Goal: Task Accomplishment & Management: Complete application form

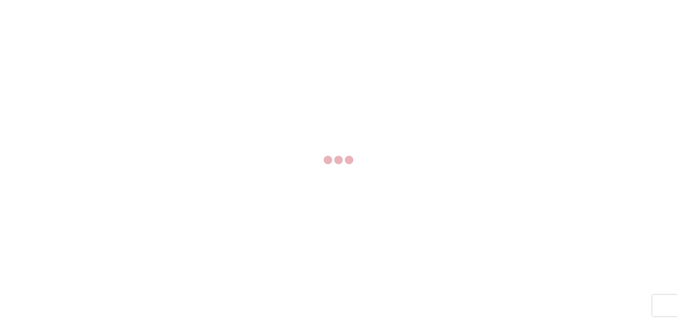
select select "FULL"
select select "LBS"
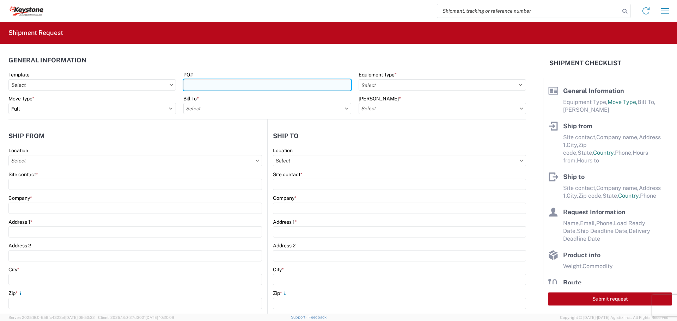
click at [236, 86] on input "PO#" at bounding box center [266, 84] width 167 height 11
type input "2212744"
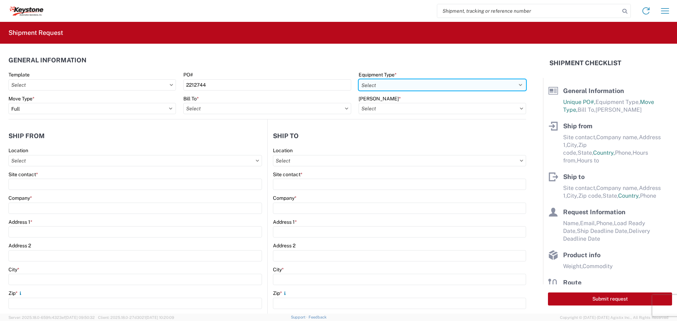
click at [443, 82] on select "Select 53’ Dry Van Flatbed Dropdeck (van) Lowboy (flatbed) Rail" at bounding box center [441, 84] width 167 height 11
select select "STDV"
click at [358, 79] on select "Select 53’ Dry Van Flatbed Dropdeck (van) Lowboy (flatbed) Rail" at bounding box center [441, 84] width 167 height 11
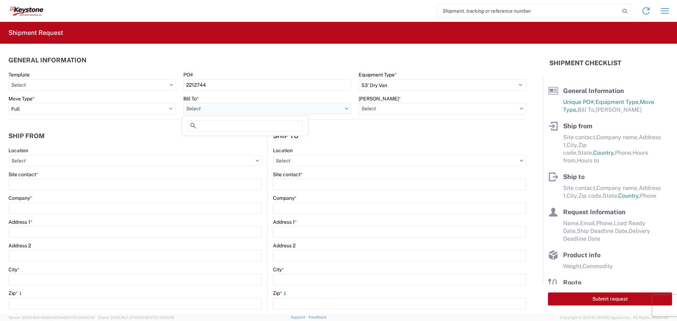
click at [317, 110] on input "Bill To *" at bounding box center [266, 108] width 167 height 11
type input "8404"
click at [252, 147] on div "8404 - [PERSON_NAME] Warehouse" at bounding box center [244, 151] width 123 height 11
type input "8404 - [PERSON_NAME] Warehouse"
click at [415, 108] on input "[PERSON_NAME] *" at bounding box center [441, 108] width 167 height 11
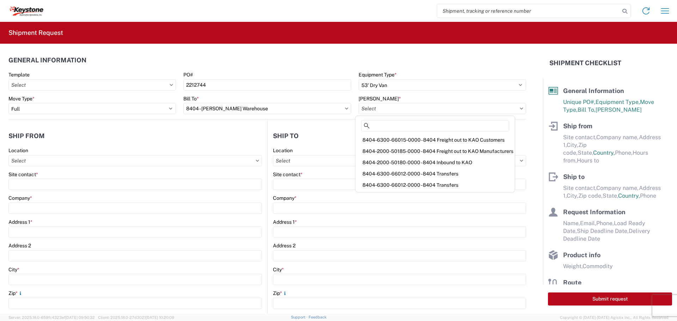
drag, startPoint x: 415, startPoint y: 174, endPoint x: 411, endPoint y: 175, distance: 3.7
click at [414, 174] on div "8404-6300-66012-0000 - 8404 Transfers" at bounding box center [435, 173] width 156 height 11
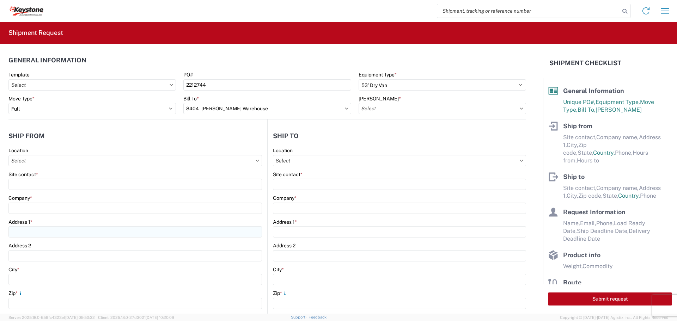
type input "8404-6300-66012-0000 - 8404 Transfers, 8404-6300-66012-0000 - 8404 Transfers"
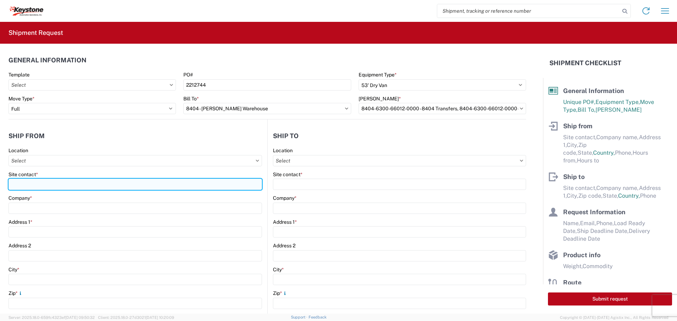
click at [43, 183] on input "Site contact *" at bounding box center [134, 184] width 253 height 11
type input "BILL OR [PERSON_NAME]"
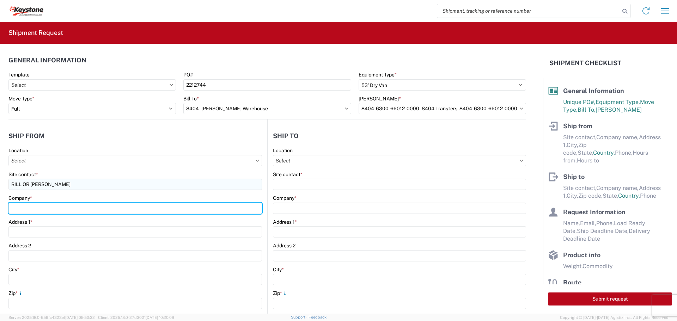
type input "B & W TRAILER HITCHES, INC."
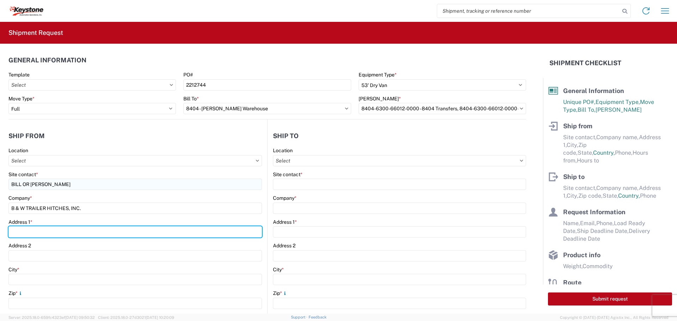
type input "[STREET_ADDRESS][US_STATE]"
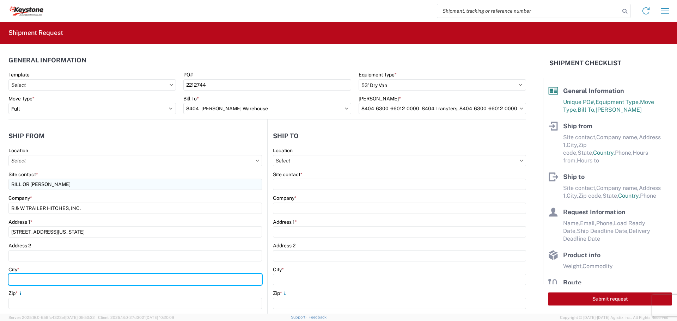
type input "HUMBOLDT"
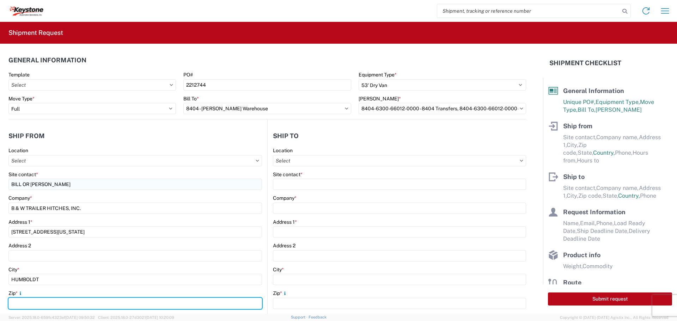
type input "66748"
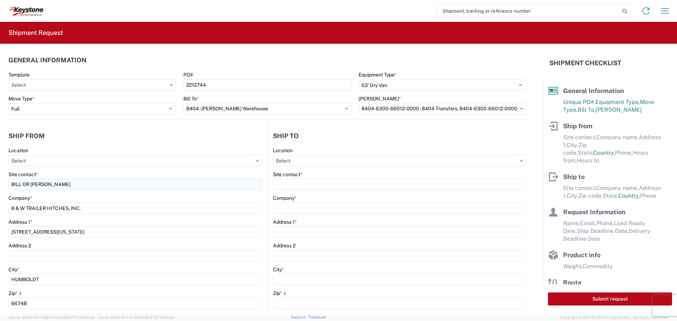
select select "KS"
type input "[EMAIL_ADDRESS][DOMAIN_NAME]"
type input "6204733664"
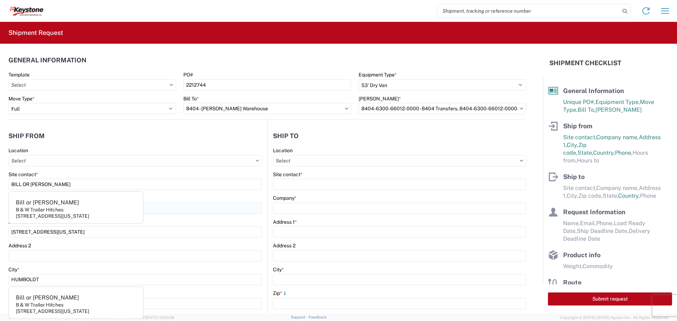
click at [74, 206] on agx-address-suggestion-item "[PERSON_NAME] or [PERSON_NAME] & W Trailer Hitches [STREET_ADDRESS][US_STATE]" at bounding box center [75, 209] width 131 height 26
type input "Bill or [PERSON_NAME]"
type input "B & W Trailer Hitches"
type input "[STREET_ADDRESS][US_STATE]"
type input "Humboldt"
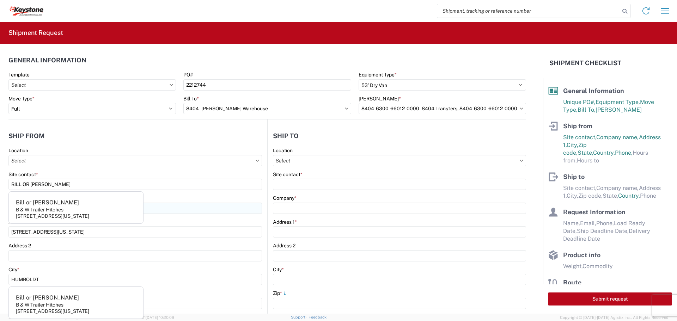
select select "US"
type input "[PHONE_NUMBER]"
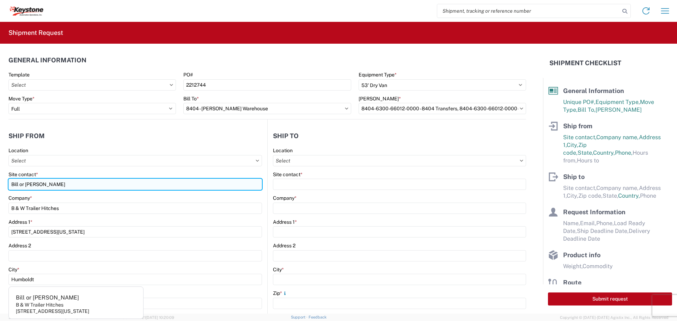
click at [45, 184] on input "Bill or [PERSON_NAME]" at bounding box center [134, 184] width 253 height 11
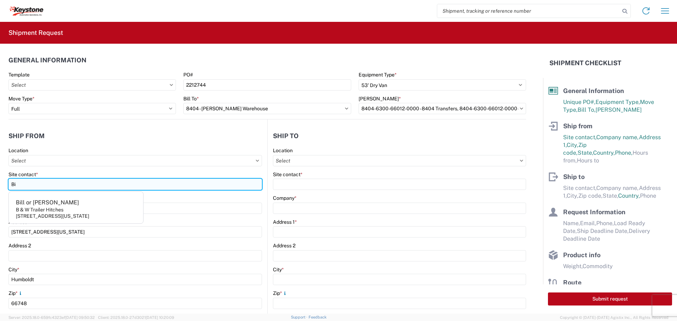
type input "B"
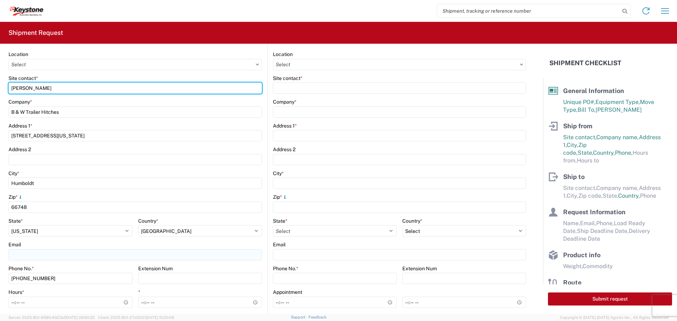
scroll to position [106, 0]
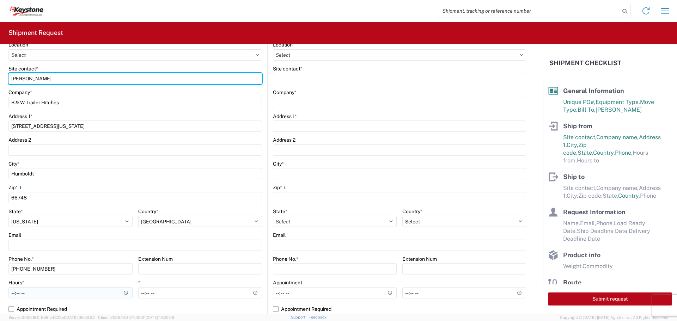
type input "[PERSON_NAME]"
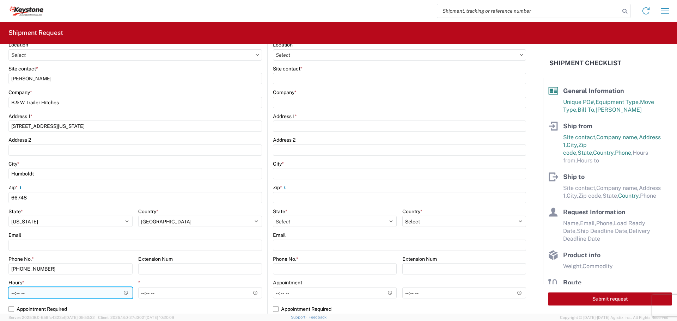
click at [125, 292] on input "Hours *" at bounding box center [70, 292] width 124 height 11
type input "07:30"
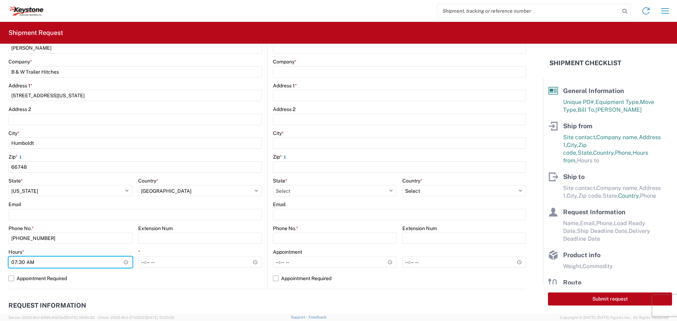
scroll to position [211, 0]
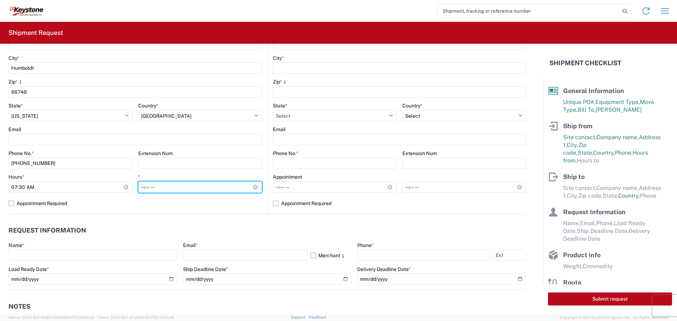
click at [252, 186] on input "*" at bounding box center [200, 186] width 124 height 11
type input "22:00"
click at [217, 185] on input "22:00" at bounding box center [200, 186] width 124 height 11
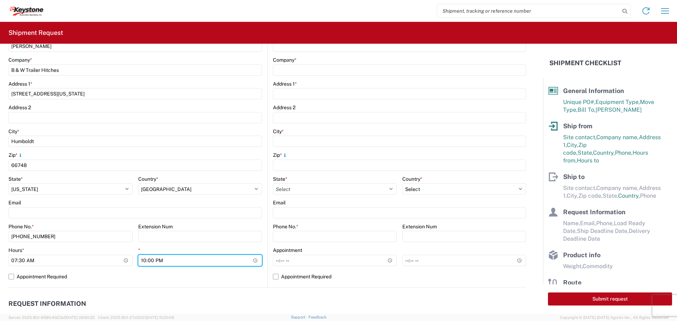
scroll to position [0, 0]
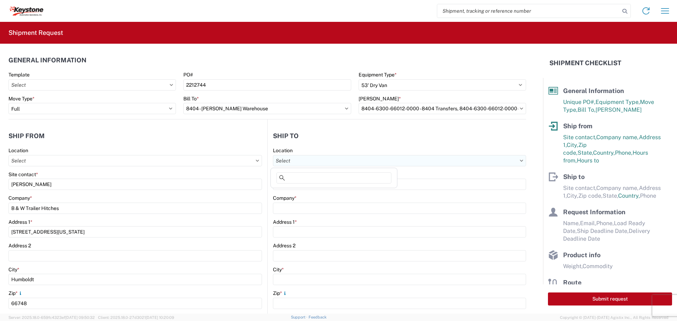
click at [340, 158] on input "Location" at bounding box center [399, 160] width 253 height 11
type input "8404"
click at [324, 203] on div "8404 - [PERSON_NAME] Warehouse" at bounding box center [333, 203] width 123 height 11
type input "8404 - [PERSON_NAME] Warehouse"
type input "KAO"
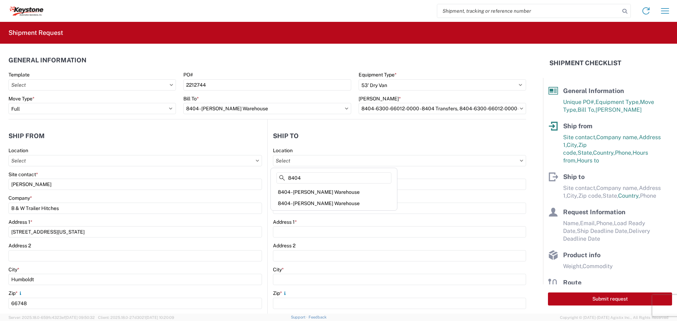
type input "[STREET_ADDRESS]"
type input "Suite 100"
type input "[PERSON_NAME]"
type input "75038"
select select "US"
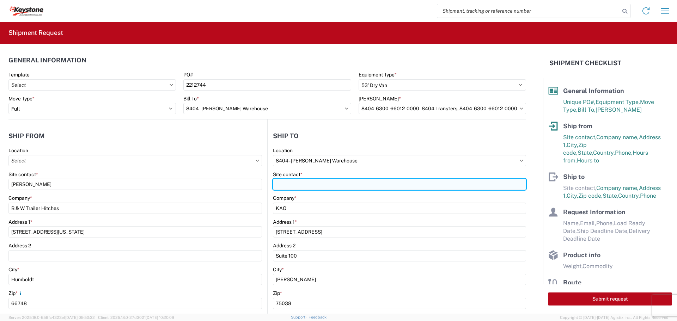
click at [319, 184] on input "Site contact *" at bounding box center [399, 184] width 253 height 11
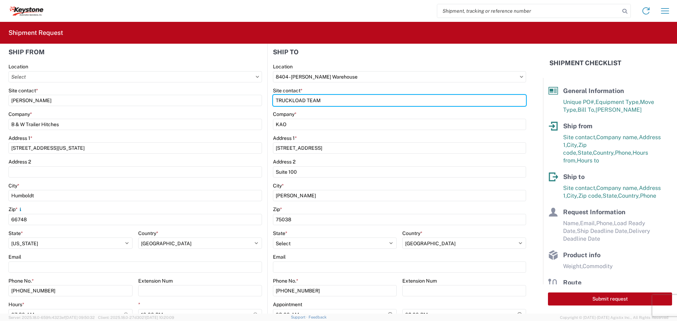
scroll to position [106, 0]
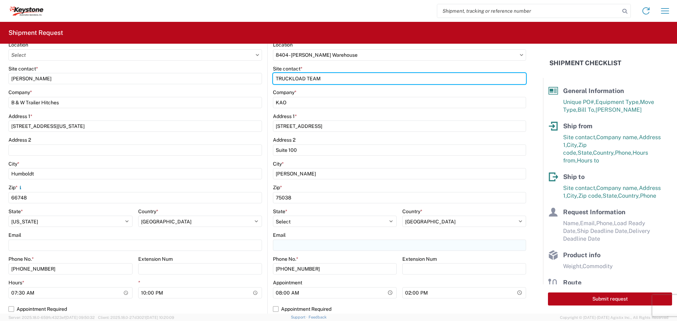
type input "TRUCKLOAD TEAM"
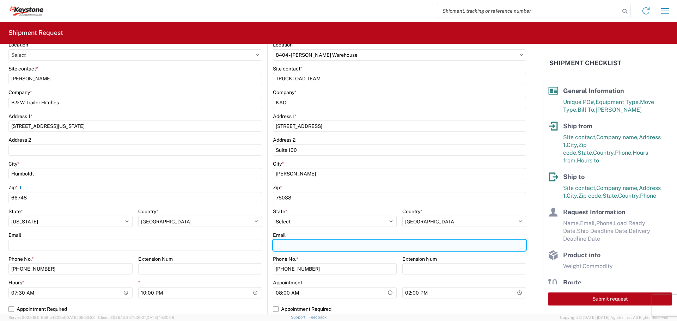
click at [290, 246] on input "Email" at bounding box center [399, 245] width 253 height 11
type input "[EMAIL_ADDRESS][DOMAIN_NAME]"
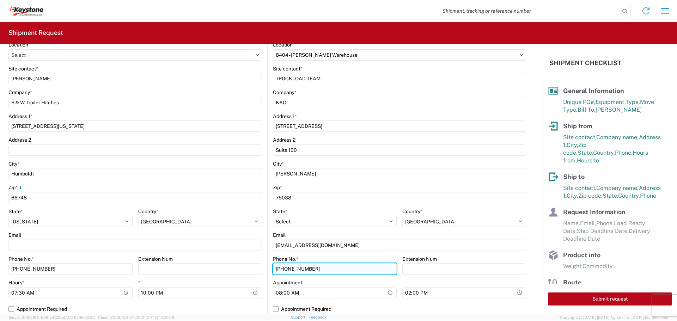
click at [315, 267] on input "[PHONE_NUMBER]" at bounding box center [335, 268] width 124 height 11
type input "4"
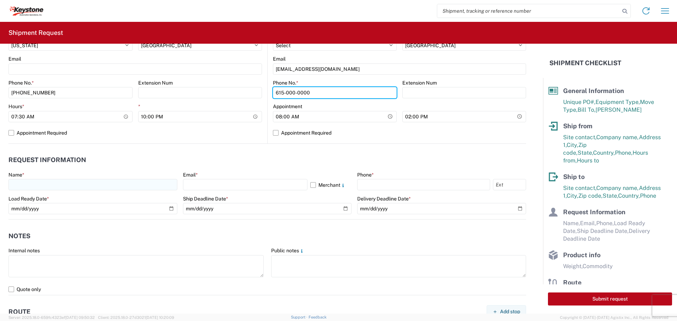
type input "615-000-0000"
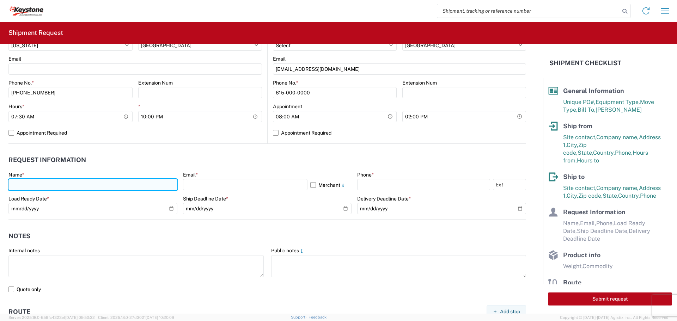
click at [57, 185] on input "text" at bounding box center [92, 184] width 169 height 11
type input "[PERSON_NAME]"
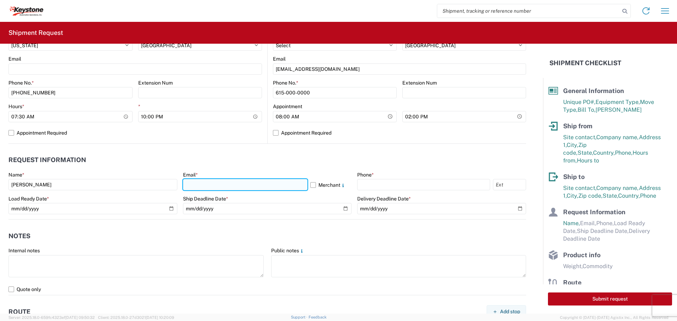
click at [197, 187] on input "text" at bounding box center [245, 184] width 124 height 11
type input "[EMAIL_ADDRESS][DOMAIN_NAME]"
click at [310, 184] on label "Merchant" at bounding box center [331, 184] width 42 height 11
click at [0, 0] on input "Merchant" at bounding box center [0, 0] width 0 height 0
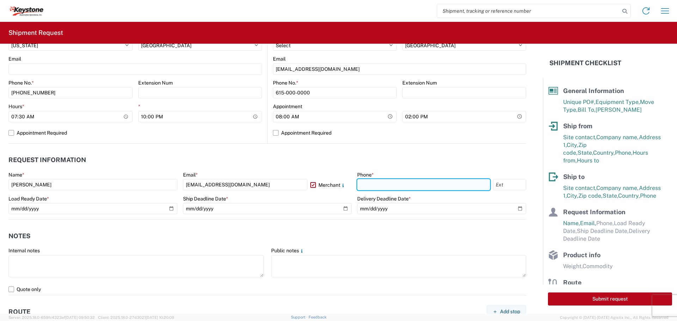
click at [418, 186] on input "text" at bounding box center [423, 184] width 133 height 11
type input "[PHONE_NUMBER]"
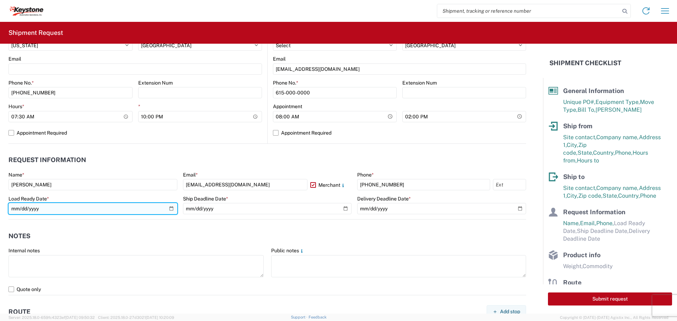
click at [170, 210] on input "date" at bounding box center [92, 208] width 169 height 11
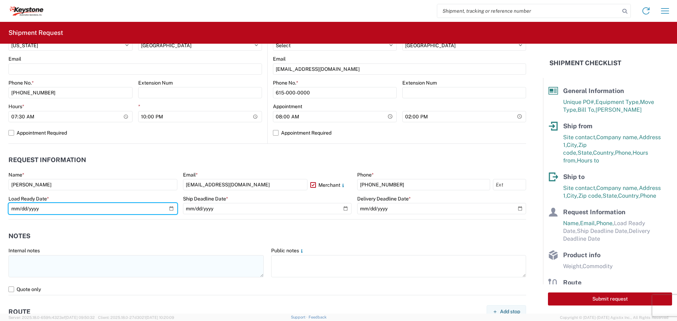
type input "[DATE]"
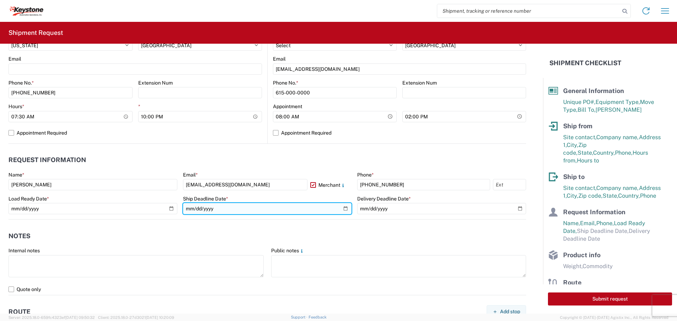
click at [342, 207] on input "date" at bounding box center [267, 208] width 169 height 11
type input "[DATE]"
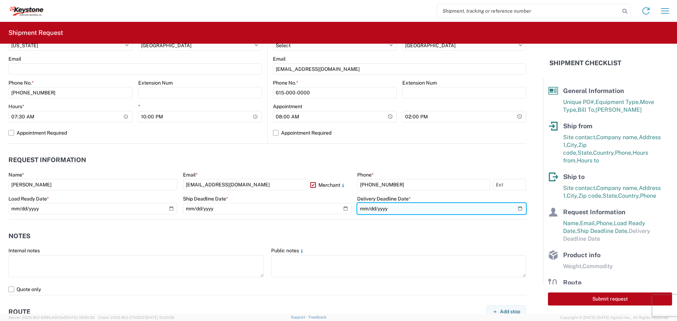
click at [513, 210] on input "date" at bounding box center [441, 208] width 169 height 11
type input "[DATE]"
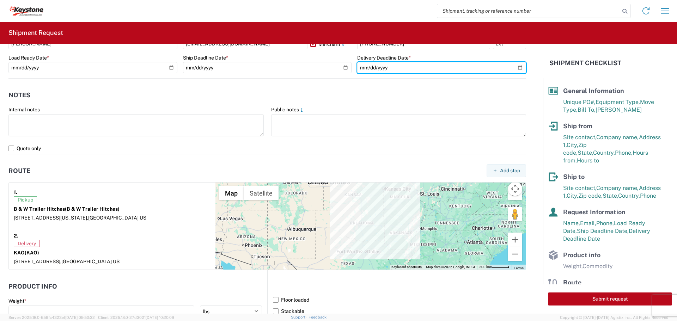
scroll to position [575, 0]
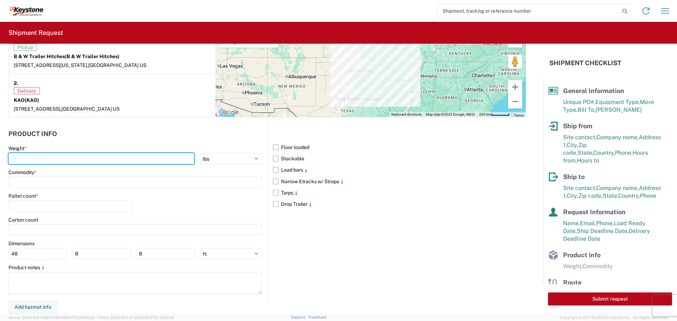
click at [41, 158] on input "number" at bounding box center [101, 158] width 186 height 11
type input "44561"
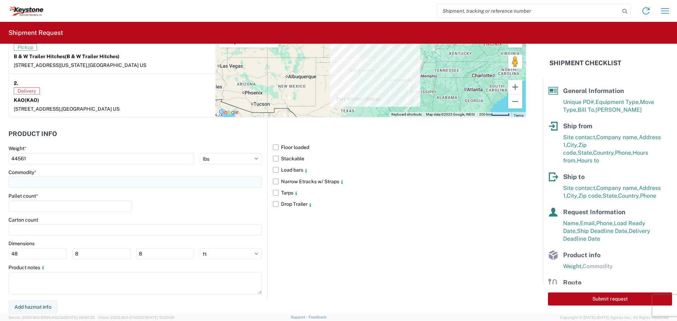
click at [87, 185] on input at bounding box center [134, 182] width 253 height 11
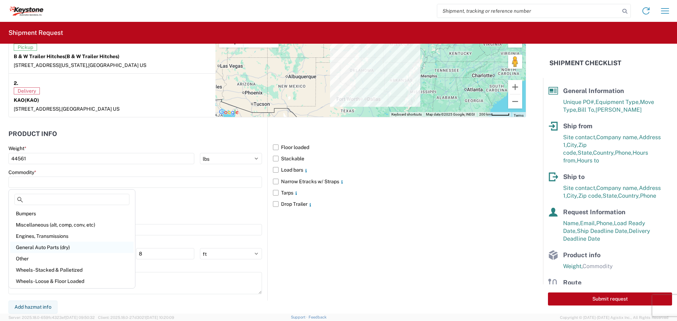
click at [53, 247] on div "General Auto Parts (dry)" at bounding box center [71, 247] width 123 height 11
type input "General Auto Parts (dry)"
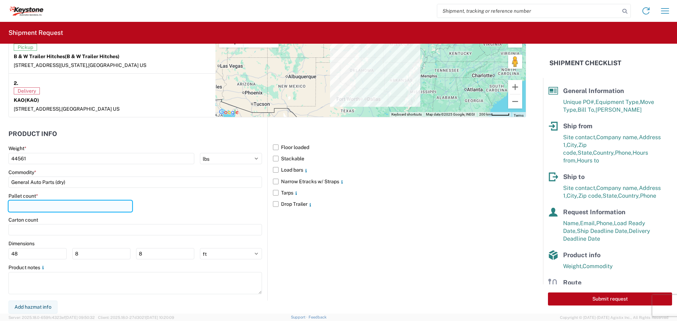
click at [36, 207] on input "number" at bounding box center [70, 206] width 124 height 11
type input "24"
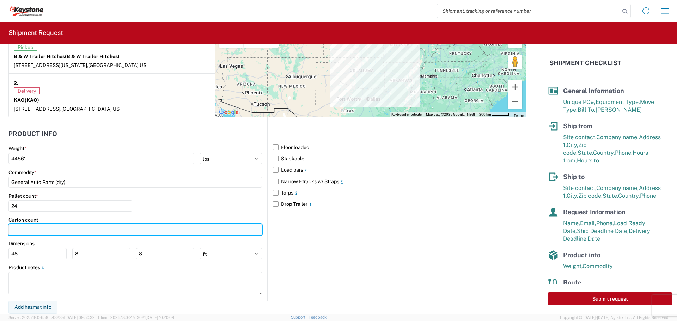
click at [32, 225] on input "number" at bounding box center [134, 229] width 253 height 11
type input "709"
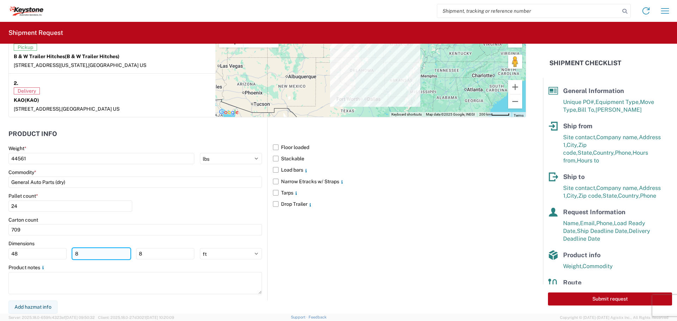
drag, startPoint x: 87, startPoint y: 252, endPoint x: 91, endPoint y: 255, distance: 4.0
click at [90, 254] on input "8" at bounding box center [101, 253] width 58 height 11
type input "40"
click at [154, 255] on input "8" at bounding box center [165, 253] width 58 height 11
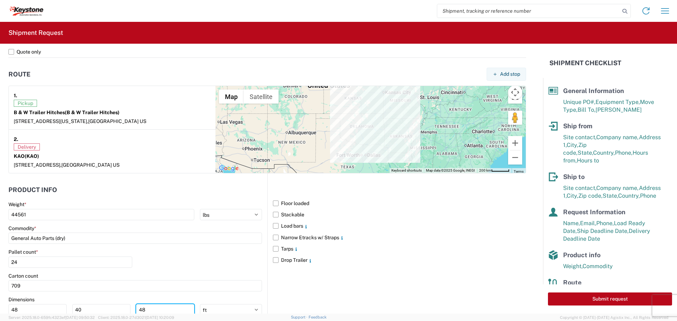
scroll to position [505, 0]
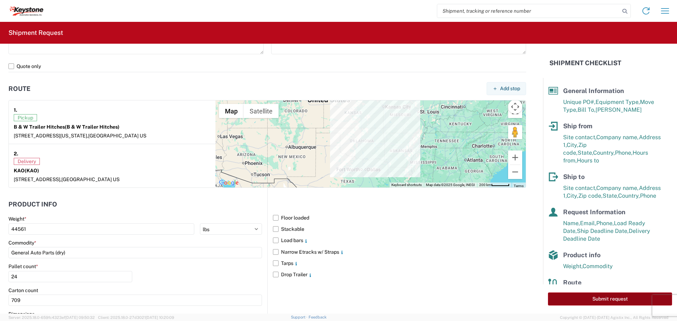
type input "48"
click at [598, 300] on button "Submit request" at bounding box center [610, 298] width 124 height 13
select select "US"
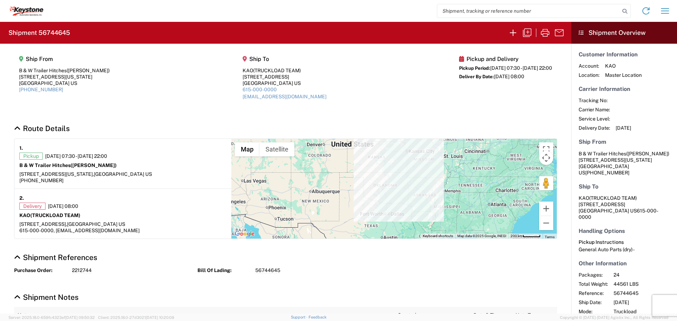
click at [473, 9] on input "search" at bounding box center [528, 10] width 183 height 13
type input "4495585"
click at [623, 8] on icon at bounding box center [625, 11] width 10 height 10
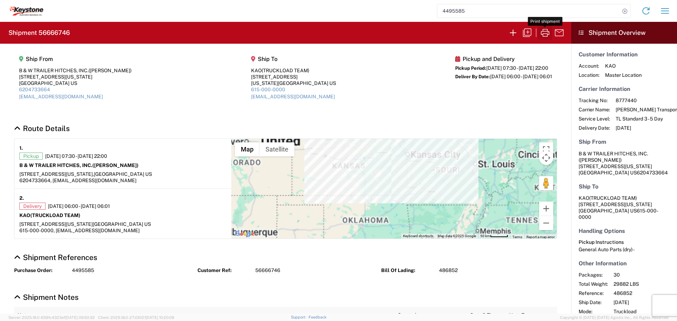
click at [546, 31] on icon "button" at bounding box center [544, 32] width 11 height 11
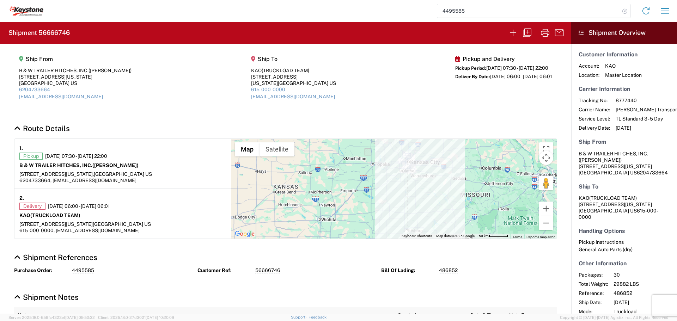
click at [627, 12] on icon at bounding box center [625, 11] width 10 height 10
click at [585, 11] on input "search" at bounding box center [528, 10] width 183 height 13
type input "56714833"
click at [622, 7] on icon at bounding box center [625, 11] width 10 height 10
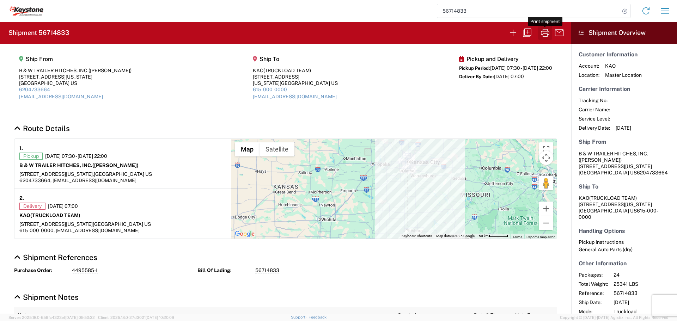
click at [546, 32] on icon "button" at bounding box center [544, 32] width 11 height 11
click at [512, 33] on icon "button" at bounding box center [512, 32] width 11 height 11
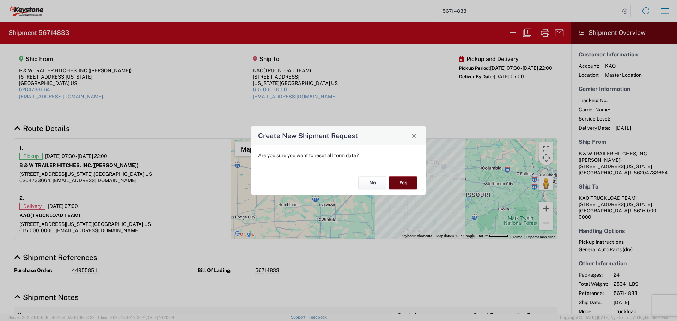
click at [401, 179] on button "Yes" at bounding box center [403, 183] width 28 height 13
select select "FULL"
select select "US"
select select "LBS"
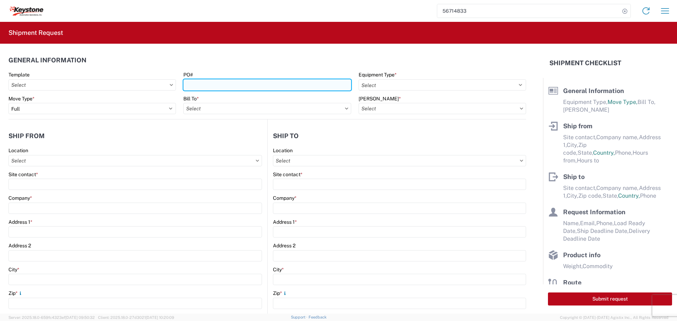
click at [240, 79] on input "PO#" at bounding box center [266, 84] width 167 height 11
type input "4370068"
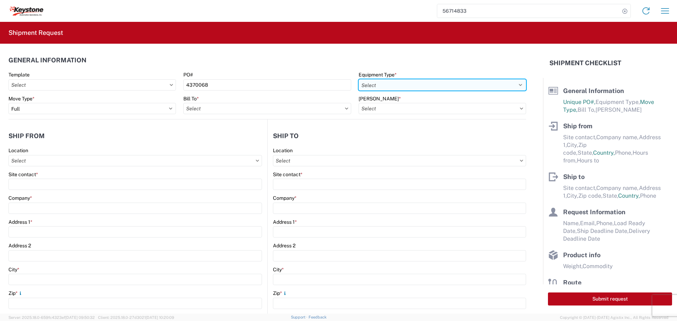
click at [505, 85] on select "Select 53’ Dry Van Flatbed Dropdeck (van) Lowboy (flatbed) Rail" at bounding box center [441, 84] width 167 height 11
select select "STDV"
click at [358, 79] on select "Select 53’ Dry Van Flatbed Dropdeck (van) Lowboy (flatbed) Rail" at bounding box center [441, 84] width 167 height 11
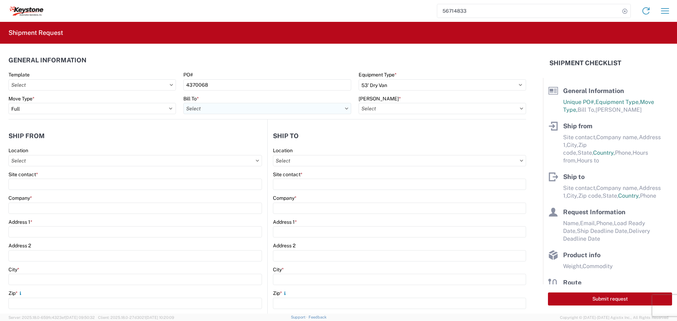
click at [257, 112] on input "Bill To *" at bounding box center [266, 108] width 167 height 11
type input "8614"
click at [246, 136] on div "8614 - [GEOGRAPHIC_DATA] - [GEOGRAPHIC_DATA], [GEOGRAPHIC_DATA]" at bounding box center [270, 139] width 175 height 11
type input "8614 - [GEOGRAPHIC_DATA] - [GEOGRAPHIC_DATA], [GEOGRAPHIC_DATA]"
click at [500, 107] on input "[PERSON_NAME] *" at bounding box center [441, 108] width 167 height 11
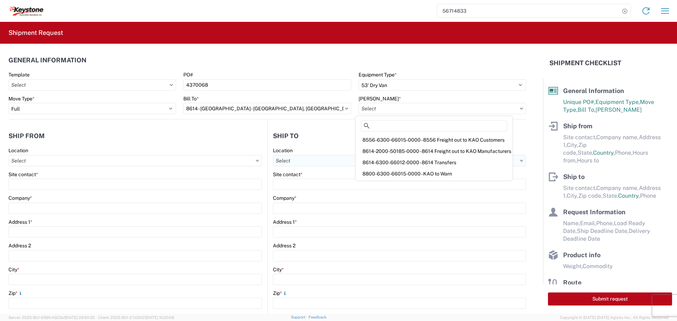
click at [411, 161] on div "8614-6300-66012-0000 - 8614 Transfers" at bounding box center [434, 162] width 154 height 11
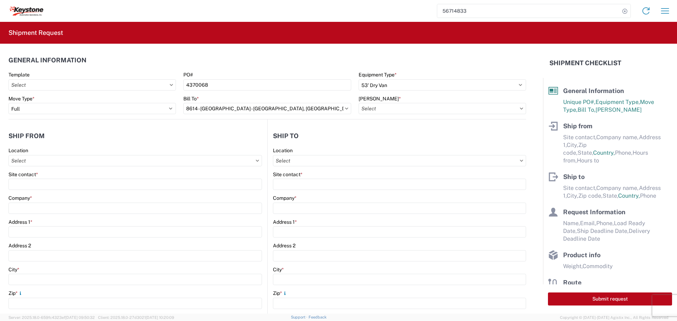
type input "8614-6300-66012-0000 - 8614 Transfers, 8614-6300-66012-0000 - 8614 Transfers"
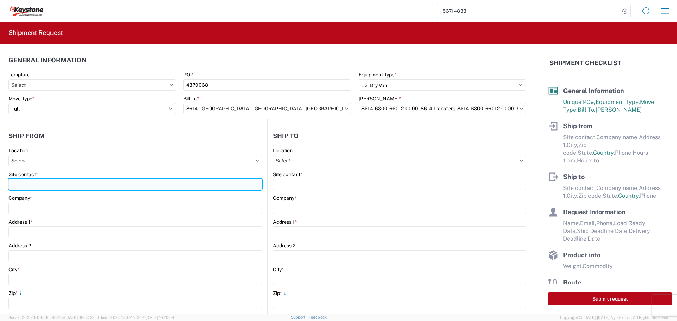
click at [27, 186] on input "Site contact *" at bounding box center [134, 184] width 253 height 11
type input "BILL OR [PERSON_NAME]"
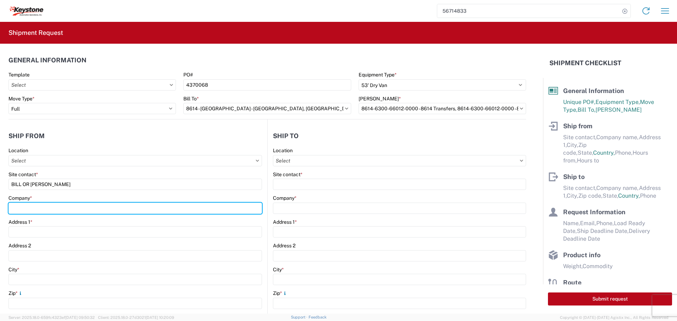
type input "B & W TRAILER HITCHES, INC."
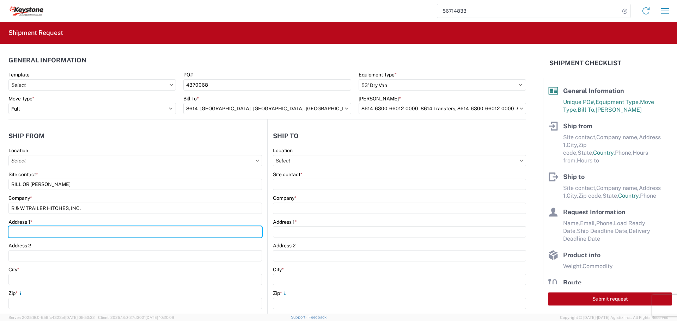
type input "[STREET_ADDRESS][US_STATE]"
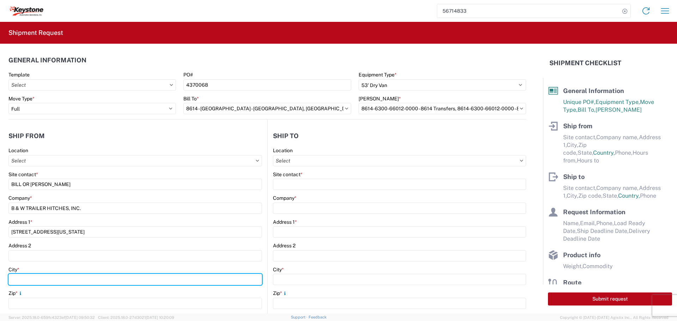
type input "HUMBOLDT"
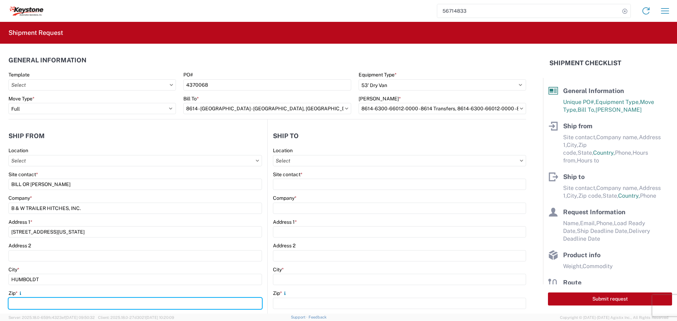
type input "66748"
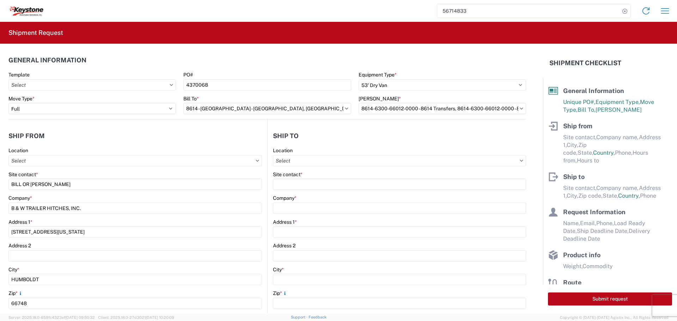
select select "KS"
type input "[EMAIL_ADDRESS][DOMAIN_NAME]"
type input "6204733664"
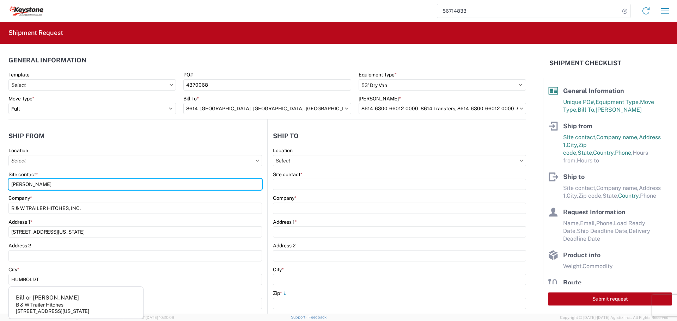
type input "[PERSON_NAME]"
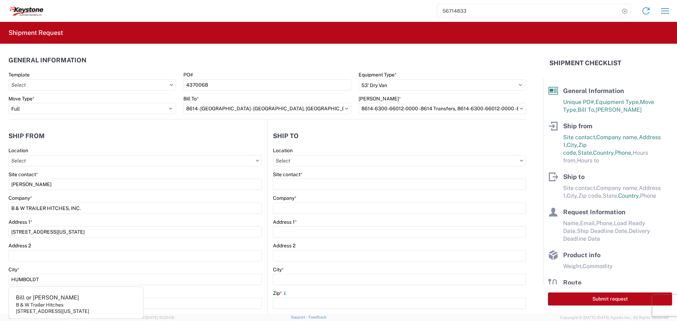
click at [155, 217] on agx-form-control-wrapper-v2 "Company * B & W TRAILER HITCHES, INC." at bounding box center [134, 207] width 253 height 24
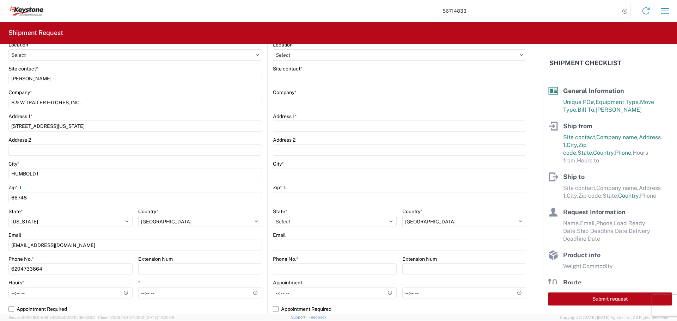
scroll to position [141, 0]
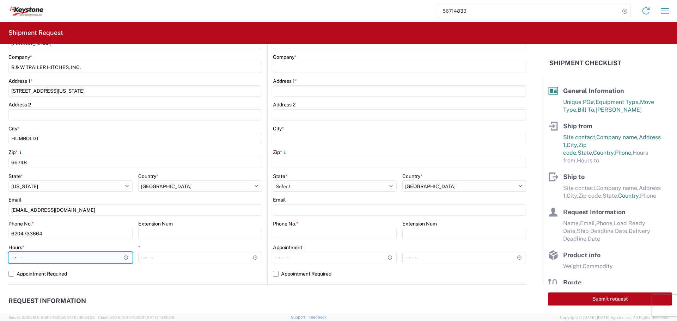
click at [123, 259] on input "Hours *" at bounding box center [70, 257] width 124 height 11
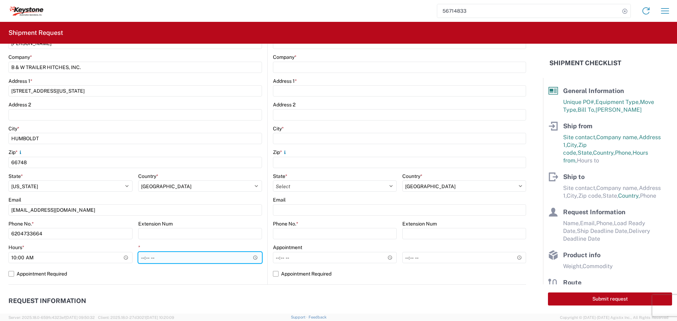
type input "10:00"
click at [251, 257] on input "*" at bounding box center [200, 257] width 124 height 11
type input "22:00"
click at [217, 259] on input "22:00" at bounding box center [200, 257] width 124 height 11
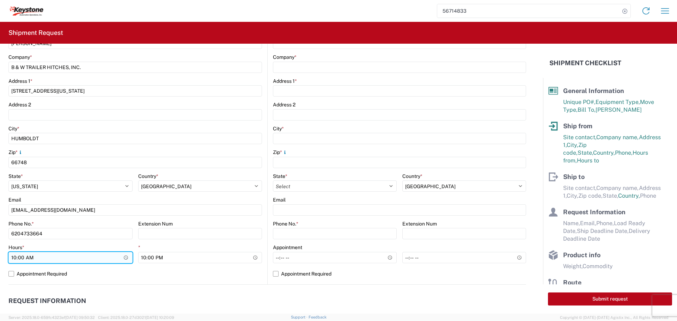
click at [123, 256] on input "10:00" at bounding box center [70, 257] width 124 height 11
type input "07:30"
click at [95, 255] on input "07:30" at bounding box center [70, 257] width 124 height 11
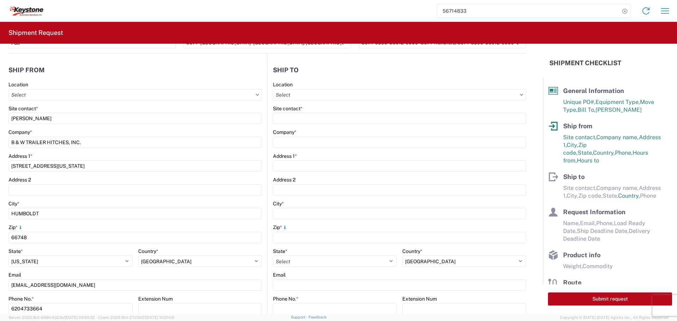
scroll to position [0, 0]
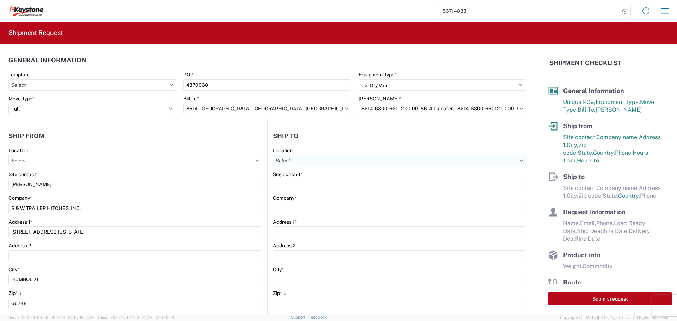
click at [383, 159] on input "Location" at bounding box center [399, 160] width 253 height 11
type input "8614"
click at [347, 192] on div "8614 - [GEOGRAPHIC_DATA] - [GEOGRAPHIC_DATA], [GEOGRAPHIC_DATA]" at bounding box center [359, 191] width 175 height 11
type input "8614 - [GEOGRAPHIC_DATA] - [GEOGRAPHIC_DATA], [GEOGRAPHIC_DATA]"
type input "KAO"
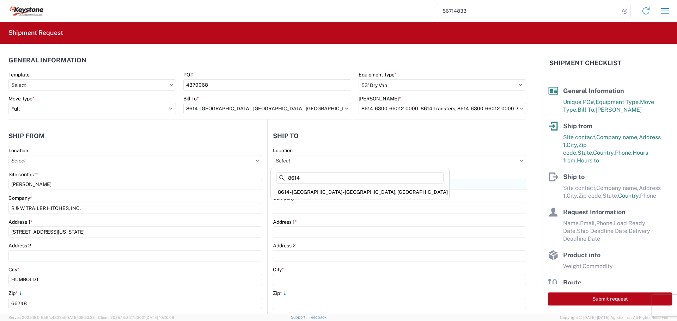
type input "[STREET_ADDRESS][PERSON_NAME]"
type input "Eastvale"
type input "91752"
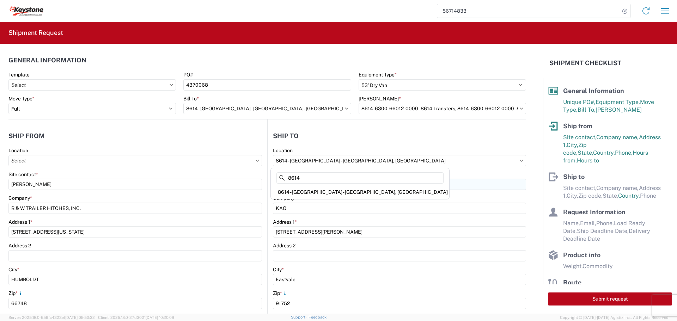
select select "US"
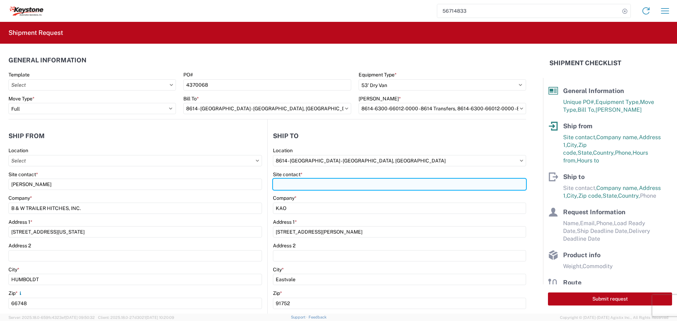
click at [339, 184] on input "Site contact *" at bounding box center [399, 184] width 253 height 11
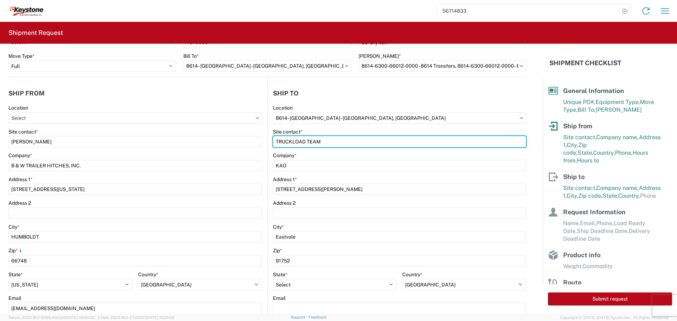
scroll to position [106, 0]
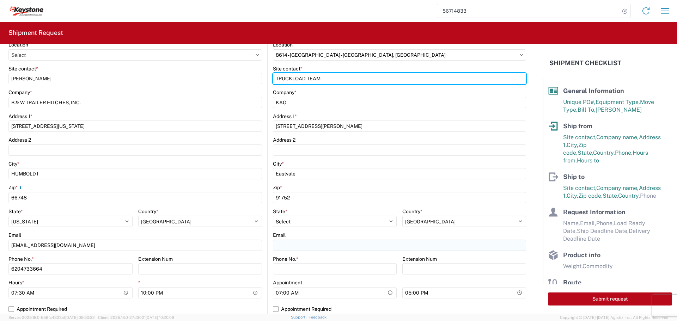
type input "TRUCKLOAD TEAM"
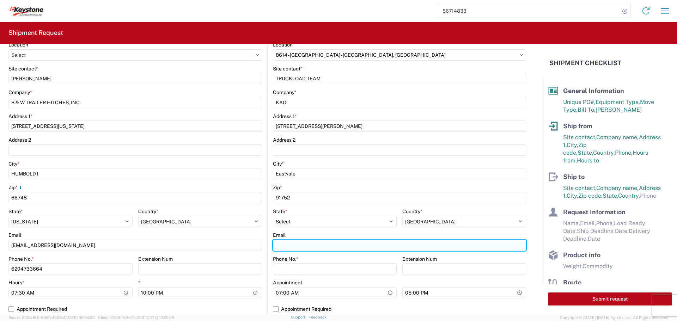
click at [315, 244] on input "Email" at bounding box center [399, 245] width 253 height 11
type input "[EMAIL_ADDRESS][DOMAIN_NAME]"
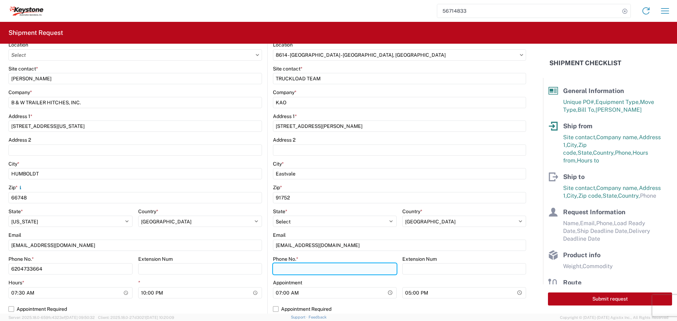
click at [319, 268] on input "Phone No. *" at bounding box center [335, 268] width 124 height 11
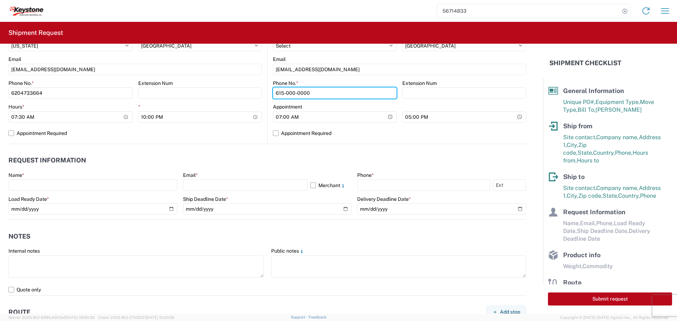
scroll to position [282, 0]
type input "615-000-0000"
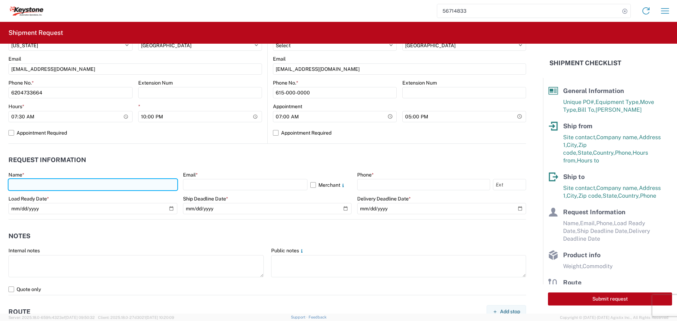
click at [68, 184] on input "text" at bounding box center [92, 184] width 169 height 11
type input "[PERSON_NAME]"
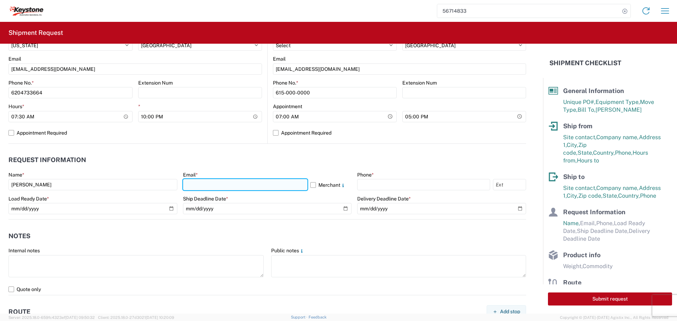
click at [251, 179] on input "text" at bounding box center [245, 184] width 124 height 11
type input "[EMAIL_ADDRESS][DOMAIN_NAME]"
click at [310, 183] on label "Merchant" at bounding box center [331, 184] width 42 height 11
click at [0, 0] on input "Merchant" at bounding box center [0, 0] width 0 height 0
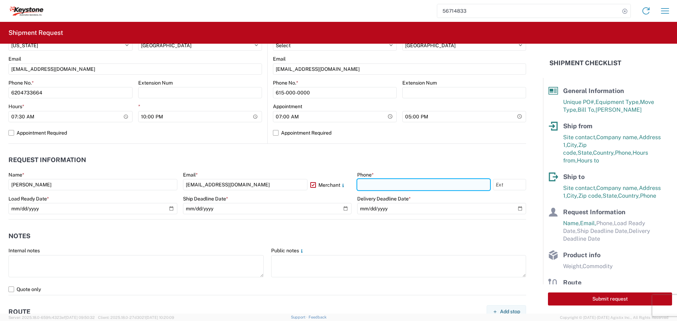
click at [402, 189] on input "text" at bounding box center [423, 184] width 133 height 11
type input "[PHONE_NUMBER]"
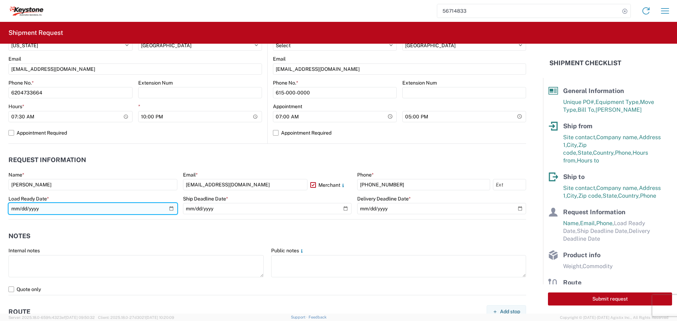
click at [168, 205] on input "date" at bounding box center [92, 208] width 169 height 11
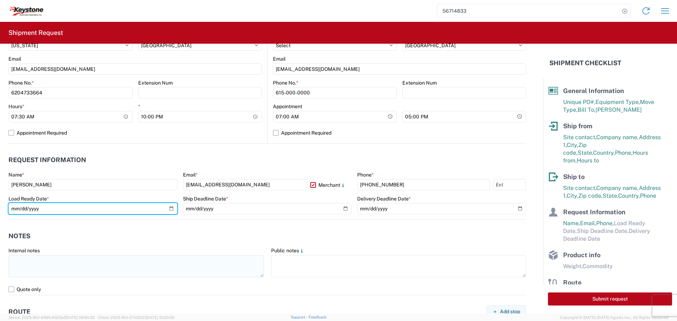
type input "[DATE]"
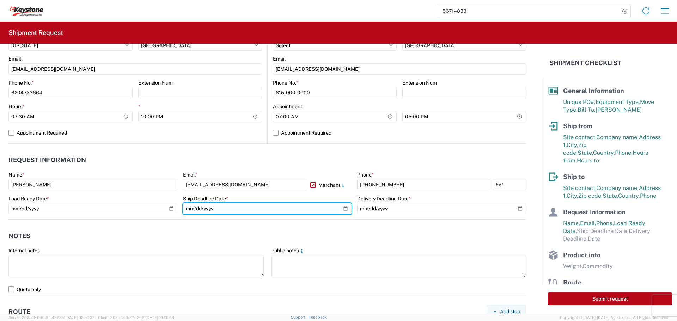
click at [344, 205] on input "date" at bounding box center [267, 208] width 169 height 11
click at [345, 207] on input "date" at bounding box center [267, 208] width 169 height 11
type input "[DATE]"
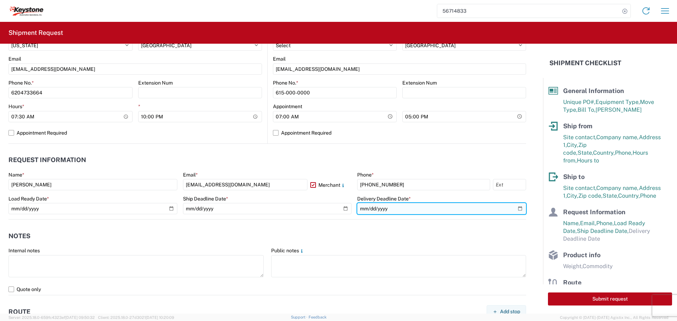
click at [515, 208] on input "date" at bounding box center [441, 208] width 169 height 11
type input "[DATE]"
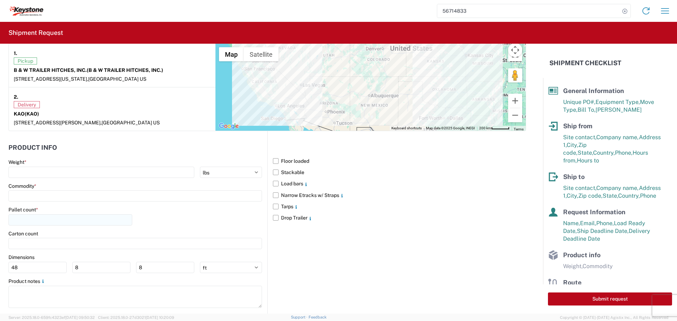
scroll to position [564, 0]
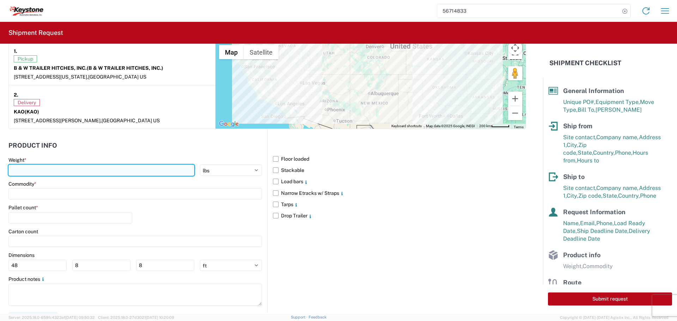
click at [62, 172] on input "number" at bounding box center [101, 170] width 186 height 11
type input "23762"
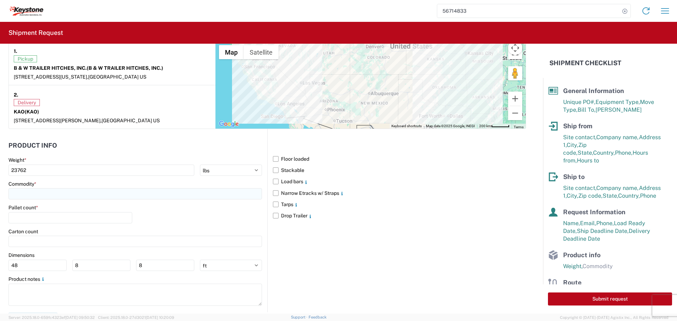
click at [58, 191] on input at bounding box center [134, 193] width 253 height 11
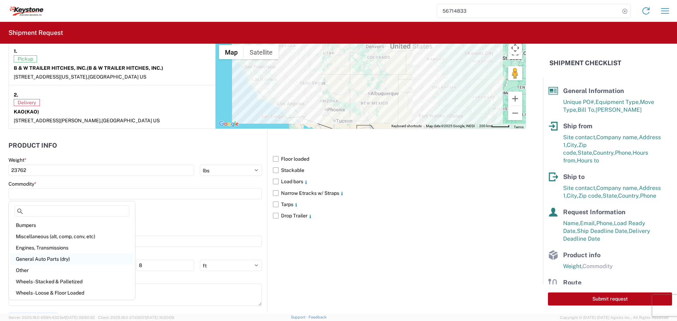
click at [65, 257] on div "General Auto Parts (dry)" at bounding box center [71, 258] width 123 height 11
type input "General Auto Parts (dry)"
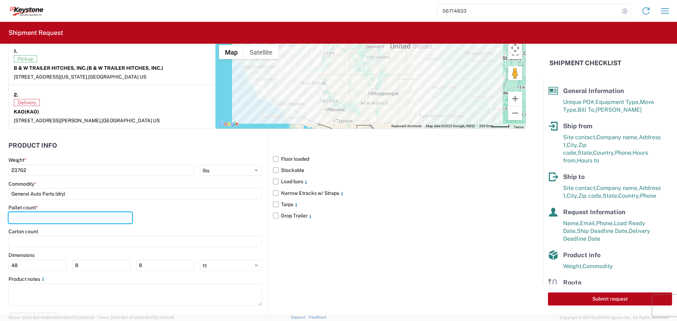
click at [53, 218] on input "number" at bounding box center [70, 217] width 124 height 11
type input "24"
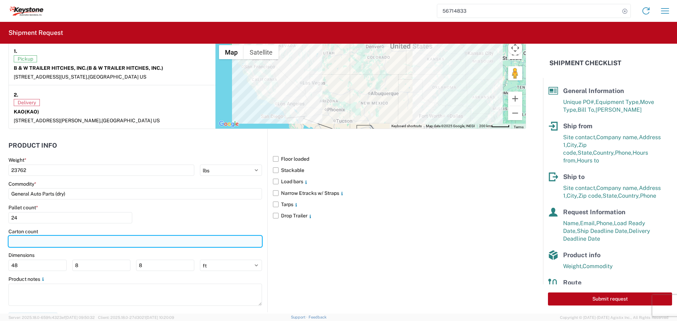
click at [43, 236] on input "number" at bounding box center [134, 241] width 253 height 11
type input "318"
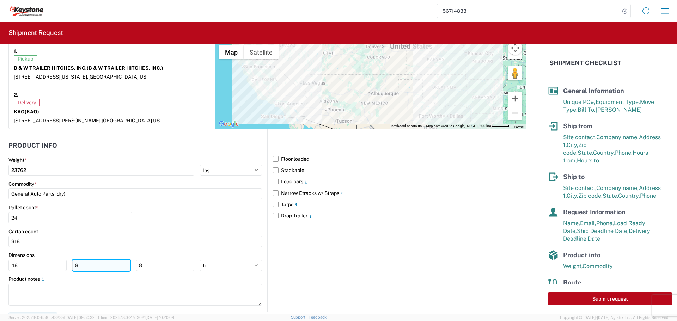
click at [84, 265] on input "8" at bounding box center [101, 265] width 58 height 11
type input "40"
click at [147, 268] on input "8" at bounding box center [165, 265] width 58 height 11
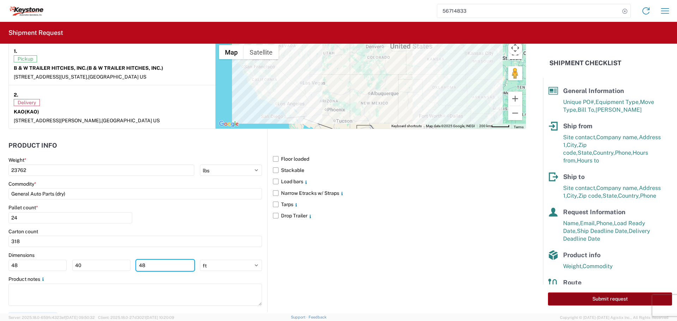
type input "48"
click at [574, 298] on button "Submit request" at bounding box center [610, 298] width 124 height 13
select select "US"
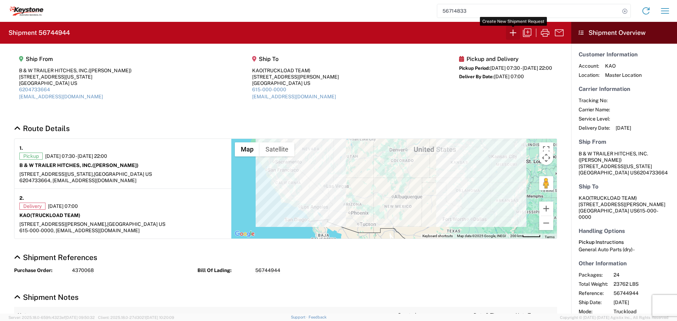
click at [514, 32] on icon "button" at bounding box center [512, 32] width 11 height 11
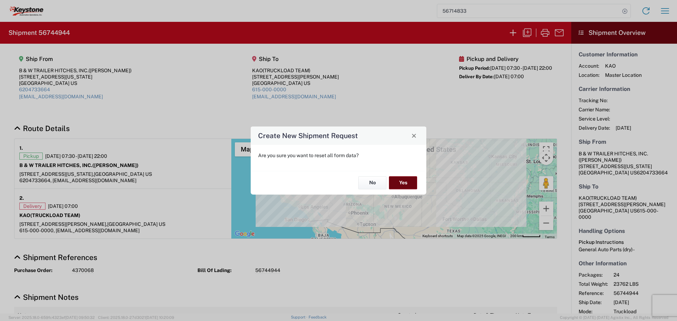
click at [399, 180] on button "Yes" at bounding box center [403, 183] width 28 height 13
select select "FULL"
select select "US"
select select "LBS"
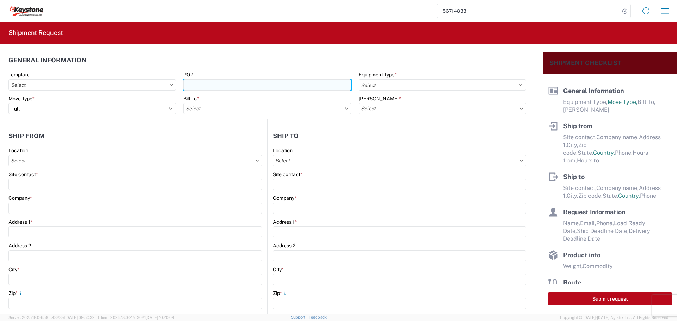
click at [259, 85] on input "PO#" at bounding box center [266, 84] width 167 height 11
type input "5098760"
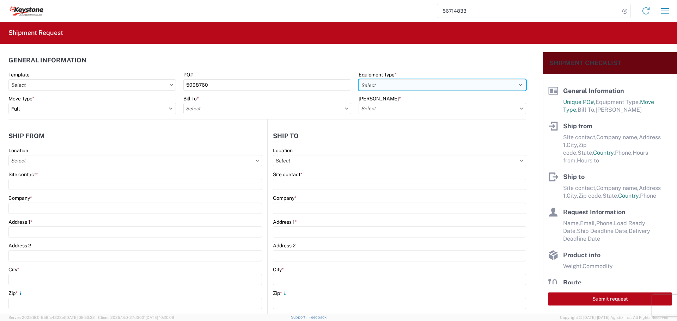
click at [475, 83] on select "Select 53’ Dry Van Flatbed Dropdeck (van) Lowboy (flatbed) Rail" at bounding box center [441, 84] width 167 height 11
select select "STDV"
click at [358, 79] on select "Select 53’ Dry Van Flatbed Dropdeck (van) Lowboy (flatbed) Rail" at bounding box center [441, 84] width 167 height 11
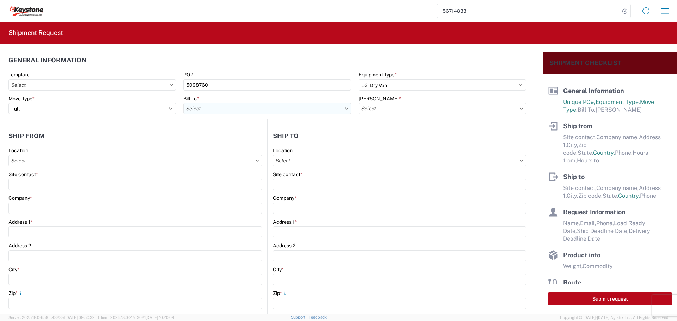
click at [323, 105] on input "Bill To *" at bounding box center [266, 108] width 167 height 11
type input "8427"
click at [264, 138] on div "8427 - KAO Logistics - [GEOGRAPHIC_DATA], [GEOGRAPHIC_DATA]" at bounding box center [262, 139] width 158 height 11
type input "8427 - KAO Logistics - [GEOGRAPHIC_DATA], [GEOGRAPHIC_DATA]"
click at [439, 108] on input "[PERSON_NAME] *" at bounding box center [441, 108] width 167 height 11
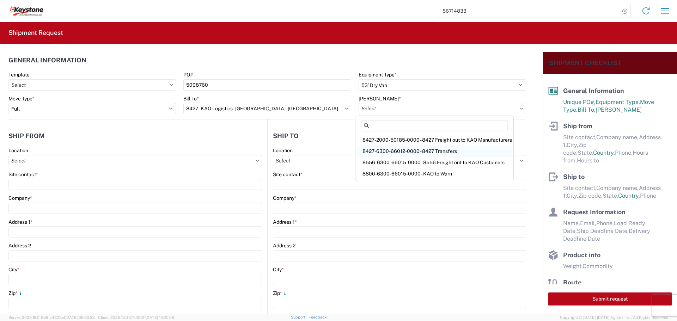
click at [439, 148] on div "8427-6300-66012-0000 - 8427 Transfers" at bounding box center [434, 151] width 155 height 11
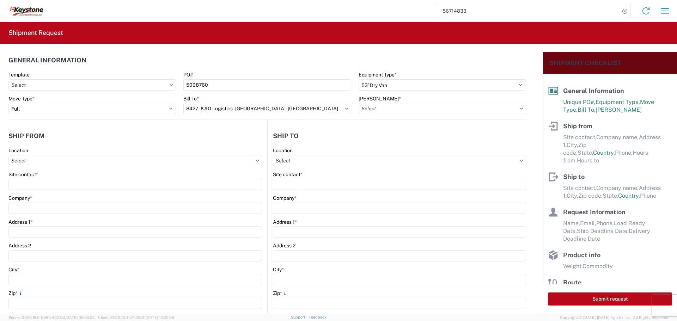
type input "8427-6300-66012-0000 - 8427 Transfers, 8427-6300-66012-0000 - 8427 Transfers"
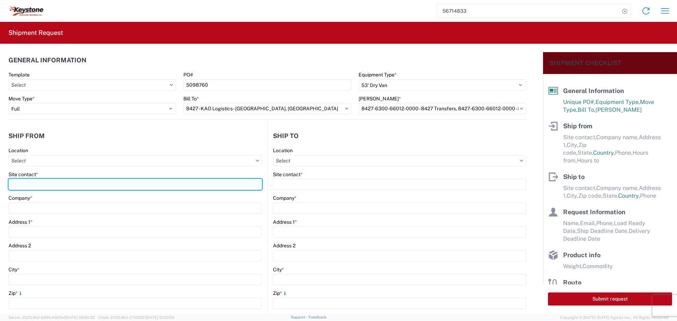
click at [32, 184] on input "Site contact *" at bounding box center [134, 184] width 253 height 11
type input "BILL OR [PERSON_NAME]"
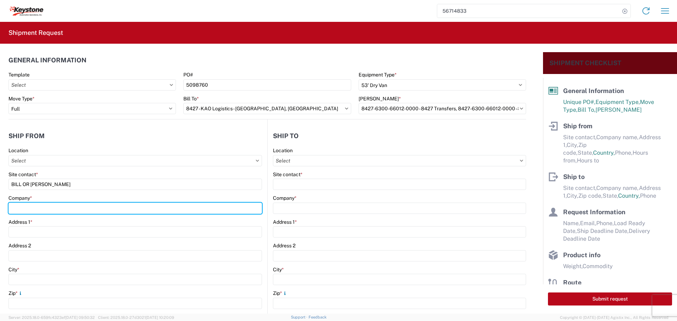
type input "B & W TRAILER HITCHES, INC."
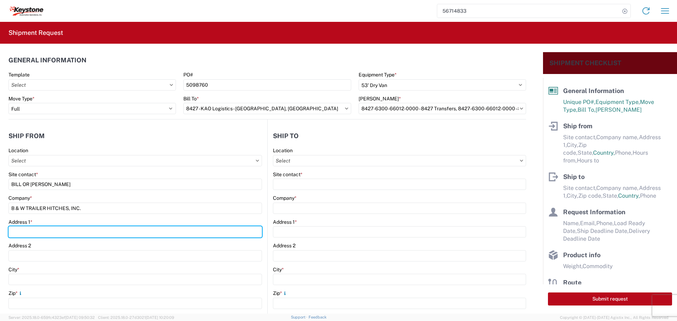
type input "[STREET_ADDRESS][US_STATE]"
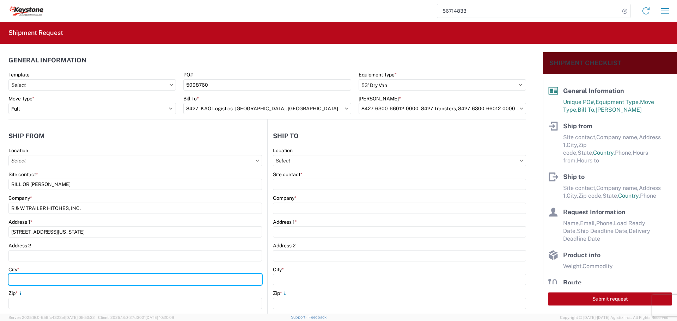
type input "HUMBOLDT"
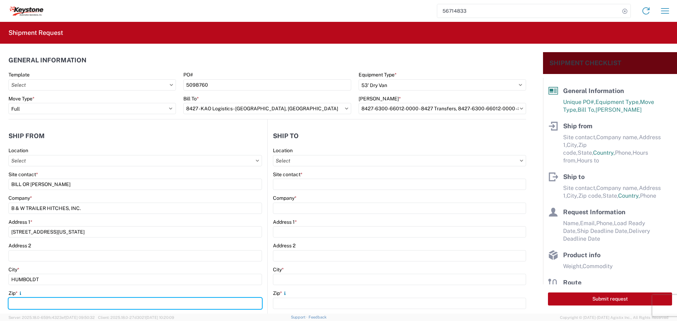
type input "66748"
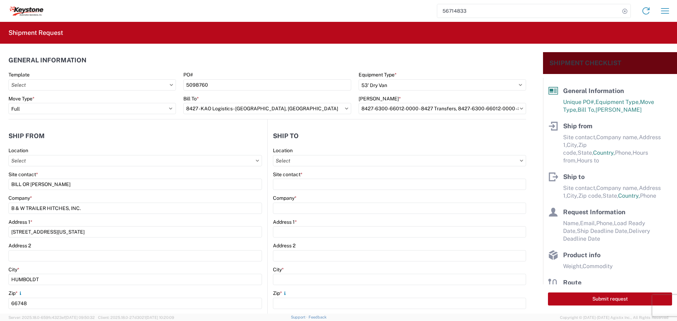
select select "KS"
type input "[EMAIL_ADDRESS][DOMAIN_NAME]"
type input "6204733664"
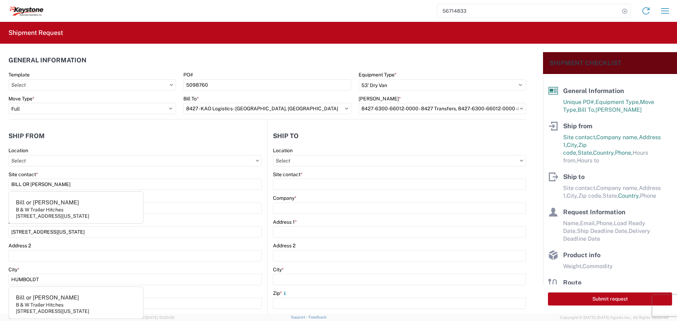
click at [195, 219] on div "Address 1 *" at bounding box center [134, 222] width 253 height 6
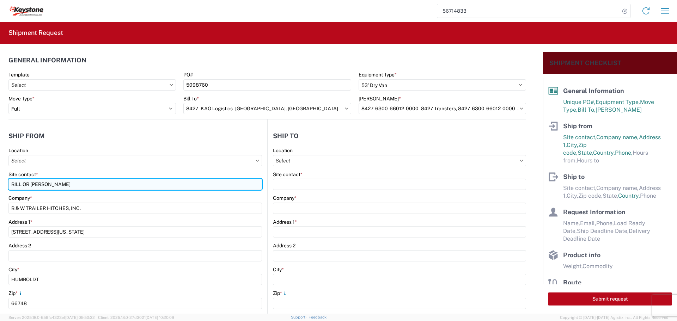
click at [101, 190] on input "BILL OR [PERSON_NAME]" at bounding box center [134, 184] width 253 height 11
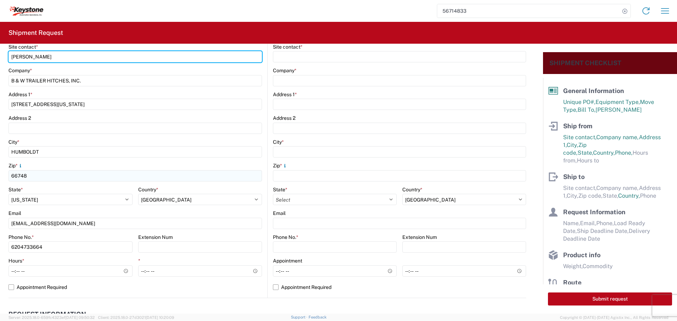
scroll to position [141, 0]
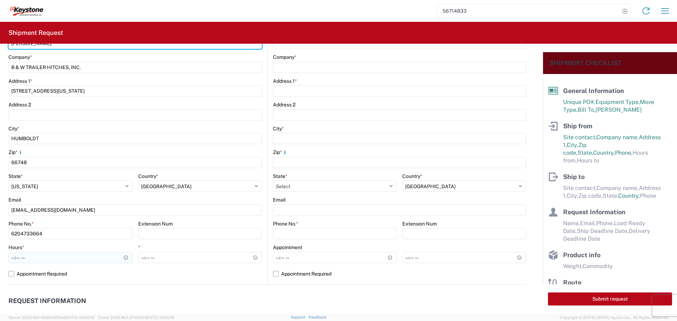
type input "[PERSON_NAME]"
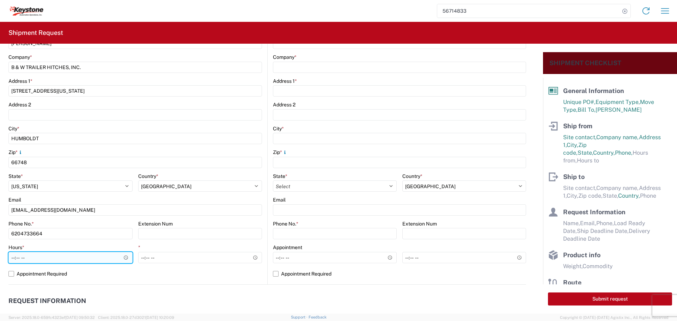
click at [124, 257] on input "Hours *" at bounding box center [70, 257] width 124 height 11
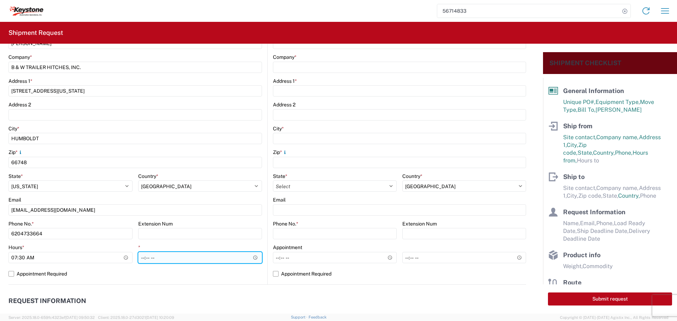
type input "07:30"
click at [250, 257] on input "*" at bounding box center [200, 257] width 124 height 11
type input "22:00"
click at [222, 253] on input "22:00" at bounding box center [200, 257] width 124 height 11
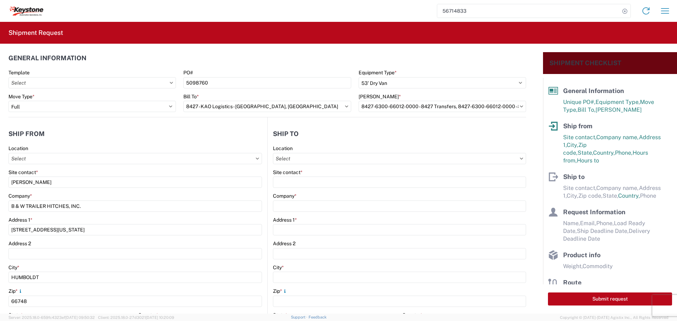
scroll to position [0, 0]
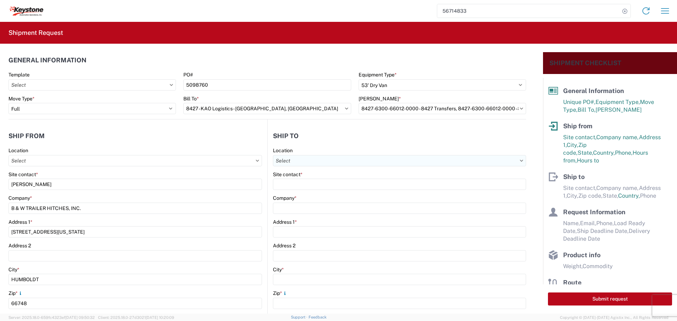
click at [335, 160] on input "Location" at bounding box center [399, 160] width 253 height 11
type input "8427"
click at [352, 191] on div "8427 - KAO Logistics - [GEOGRAPHIC_DATA], [GEOGRAPHIC_DATA]" at bounding box center [351, 191] width 158 height 11
type input "8427 - KAO Logistics - [GEOGRAPHIC_DATA], [GEOGRAPHIC_DATA]"
type input "KAO"
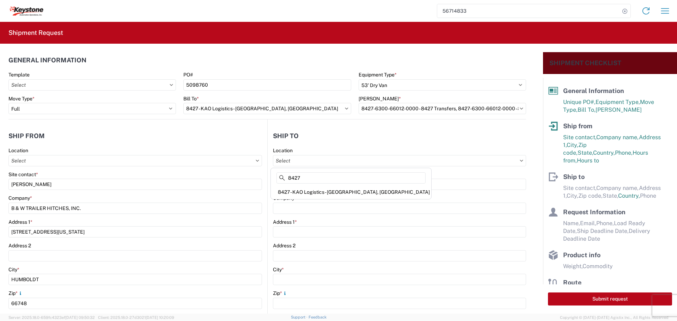
type input "[STREET_ADDRESS][PERSON_NAME]"
type input "[GEOGRAPHIC_DATA]"
type input "48193"
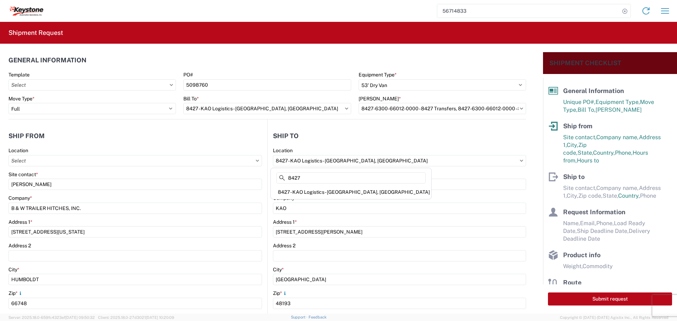
select select "US"
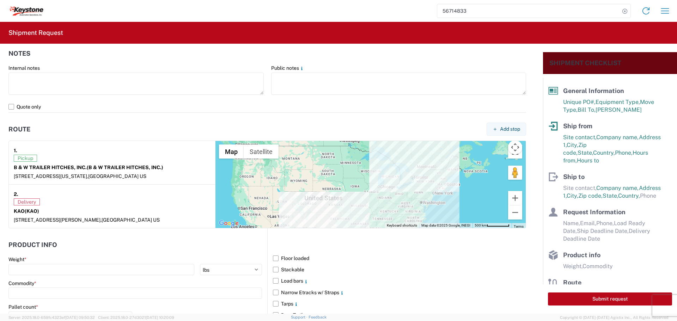
scroll to position [540, 0]
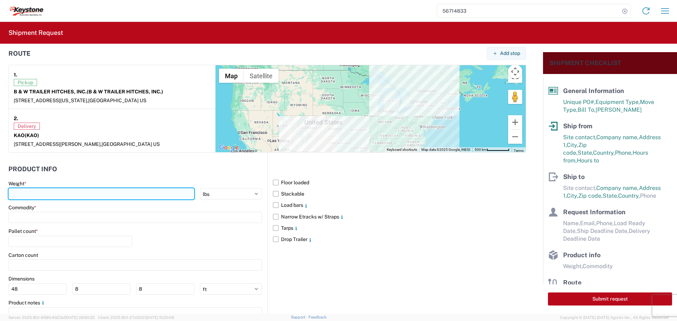
click at [94, 190] on input "number" at bounding box center [101, 193] width 186 height 11
type input "23938"
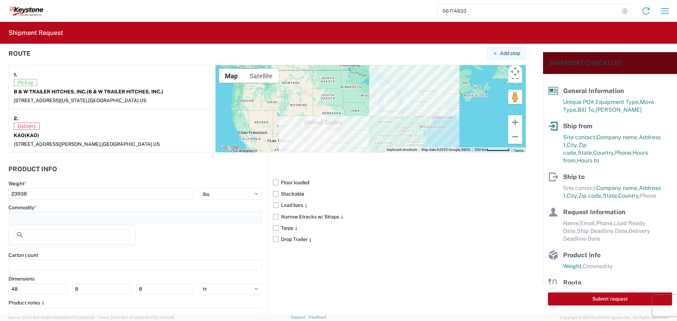
click at [64, 219] on input at bounding box center [134, 217] width 253 height 11
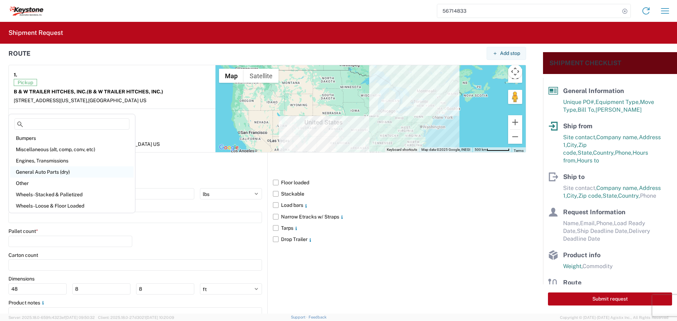
click at [49, 172] on div "General Auto Parts (dry)" at bounding box center [71, 171] width 123 height 11
type input "General Auto Parts (dry)"
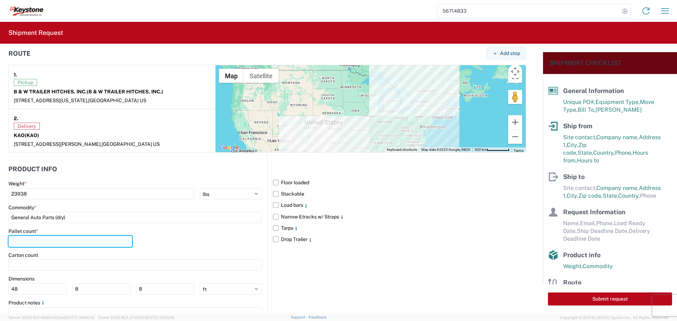
click at [32, 242] on input "number" at bounding box center [70, 241] width 124 height 11
type input "23"
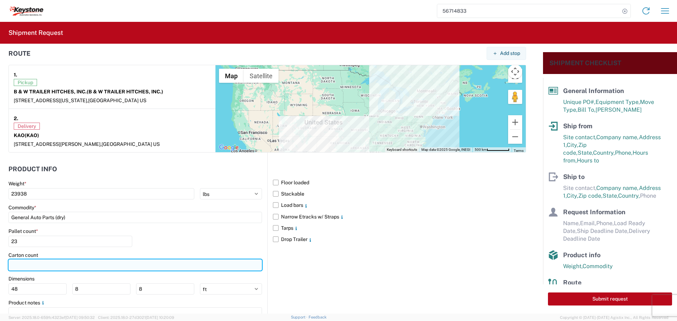
click at [42, 262] on input "number" at bounding box center [134, 264] width 253 height 11
type input "400"
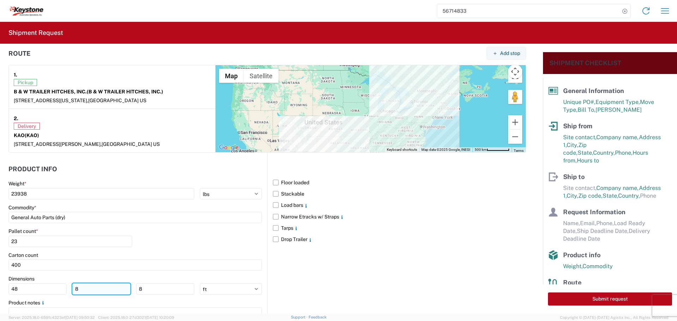
click at [85, 283] on input "8" at bounding box center [101, 288] width 58 height 11
type input "40"
click at [161, 290] on input "8" at bounding box center [165, 288] width 58 height 11
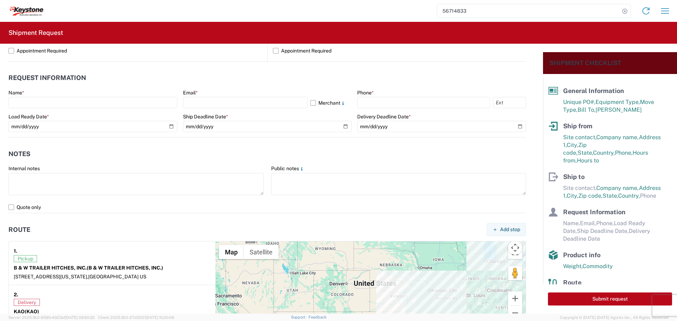
scroll to position [329, 0]
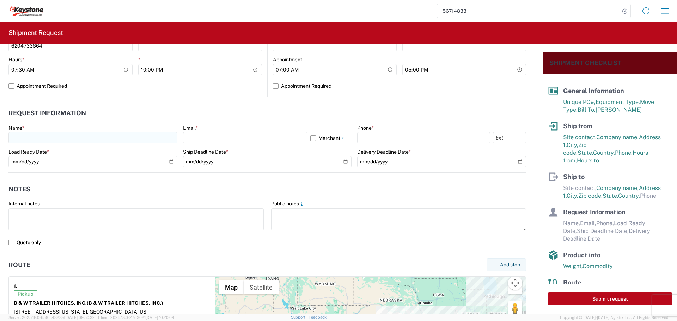
type input "48"
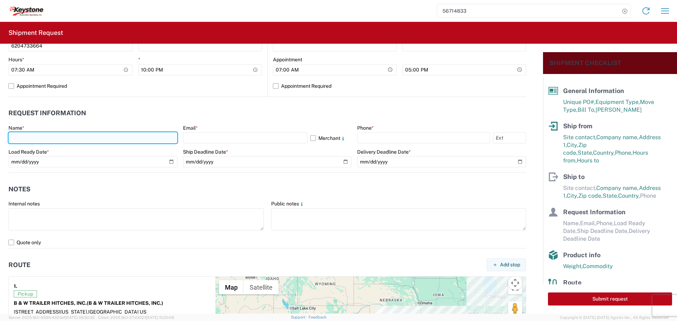
click at [56, 137] on input "text" at bounding box center [92, 137] width 169 height 11
type input "[PERSON_NAME]"
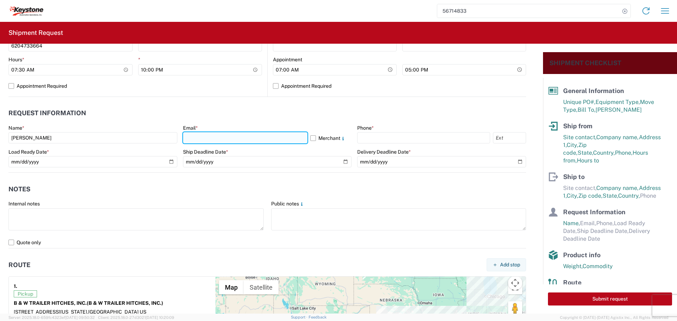
click at [201, 137] on input "text" at bounding box center [245, 137] width 124 height 11
type input "[EMAIL_ADDRESS][DOMAIN_NAME]"
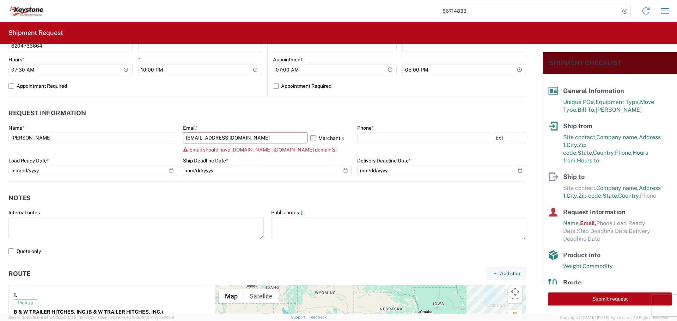
click at [310, 136] on label "Merchant" at bounding box center [331, 137] width 42 height 11
click at [0, 0] on input "Merchant" at bounding box center [0, 0] width 0 height 0
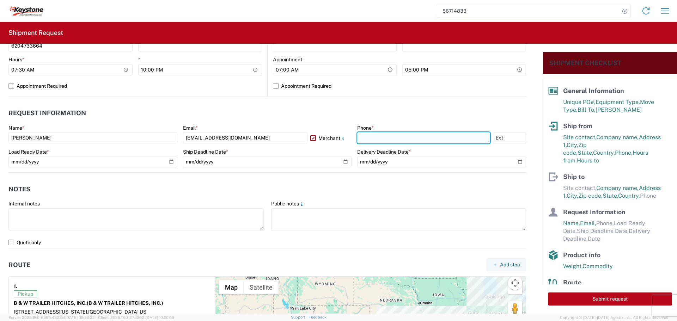
click at [392, 138] on input "text" at bounding box center [423, 137] width 133 height 11
type input "[PHONE_NUMBER]"
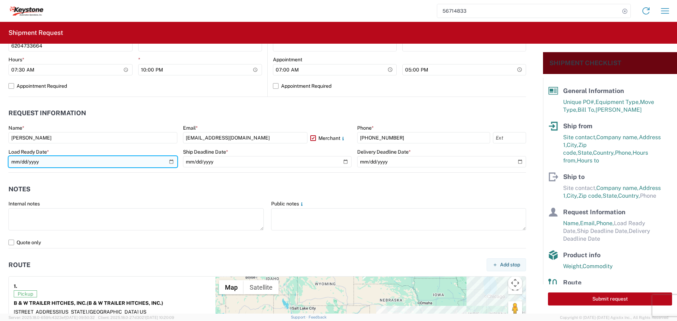
click at [170, 160] on input "date" at bounding box center [92, 161] width 169 height 11
type input "[DATE]"
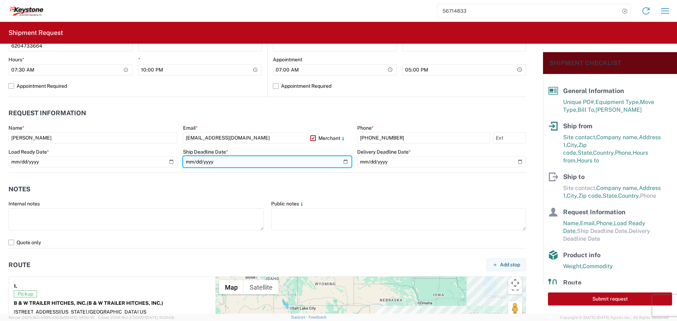
click at [342, 160] on input "date" at bounding box center [267, 161] width 169 height 11
type input "[DATE]"
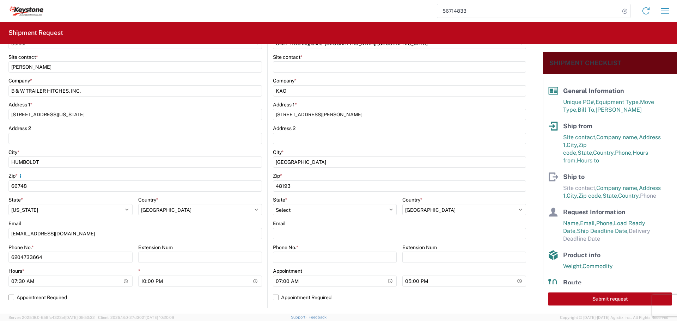
scroll to position [47, 0]
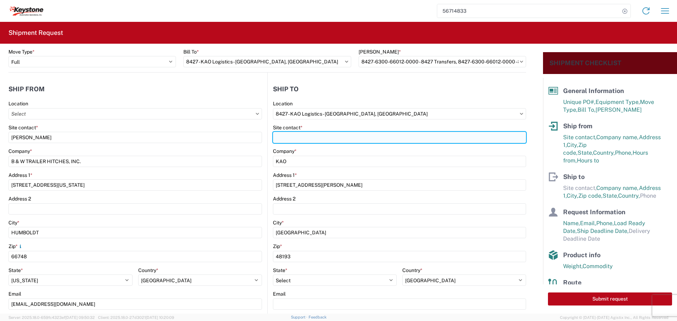
click at [304, 141] on input "Site contact *" at bounding box center [399, 137] width 253 height 11
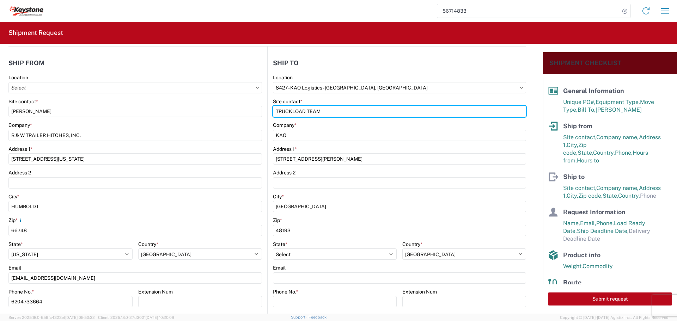
scroll to position [117, 0]
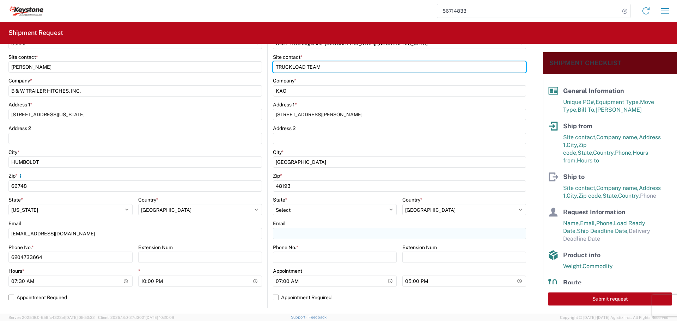
type input "TRUCKLOAD TEAM"
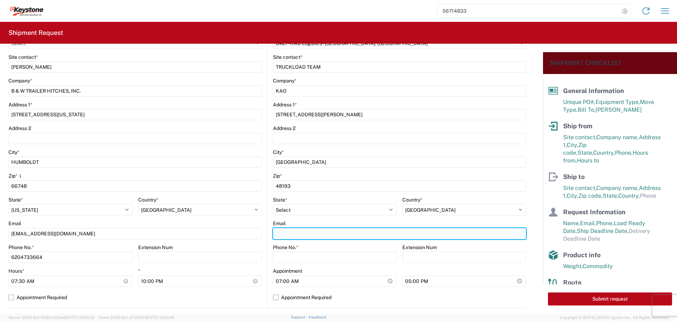
click at [291, 233] on input "Email" at bounding box center [399, 233] width 253 height 11
type input "[EMAIL_ADDRESS][DOMAIN_NAME]"
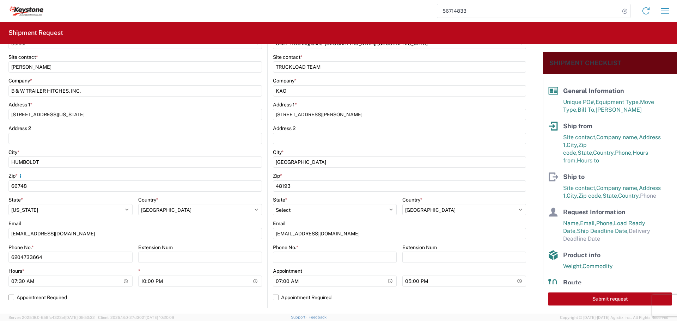
click at [338, 251] on div "Phone No. *" at bounding box center [335, 253] width 124 height 19
click at [321, 253] on input "Phone No. *" at bounding box center [335, 257] width 124 height 11
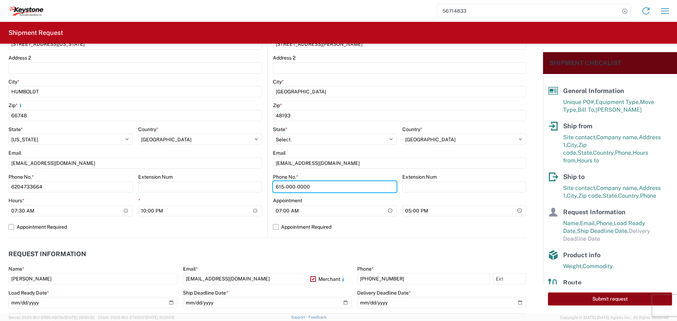
type input "615-000-0000"
click at [585, 298] on button "Submit request" at bounding box center [610, 298] width 124 height 13
select select "US"
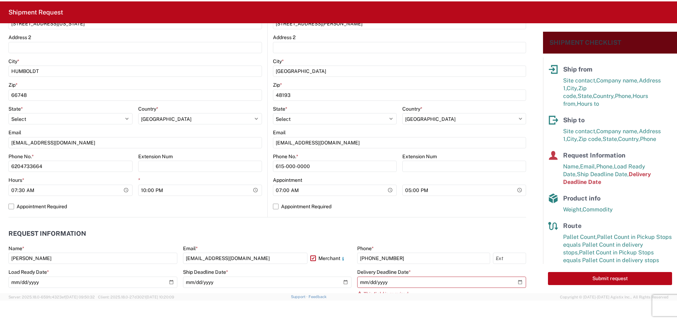
scroll to position [258, 0]
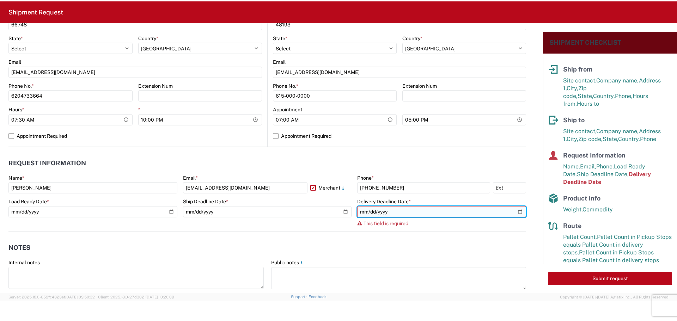
click at [515, 212] on input "date" at bounding box center [441, 211] width 169 height 11
type input "[DATE]"
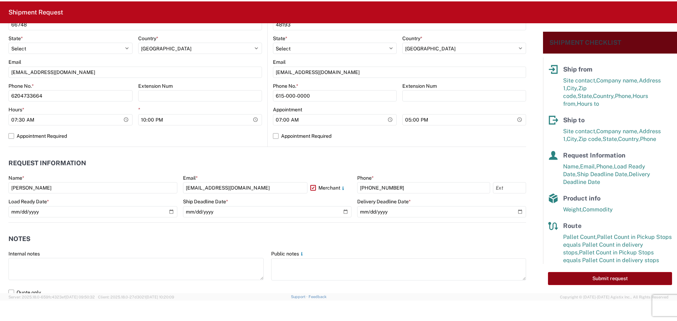
click at [629, 279] on button "Submit request" at bounding box center [610, 278] width 124 height 13
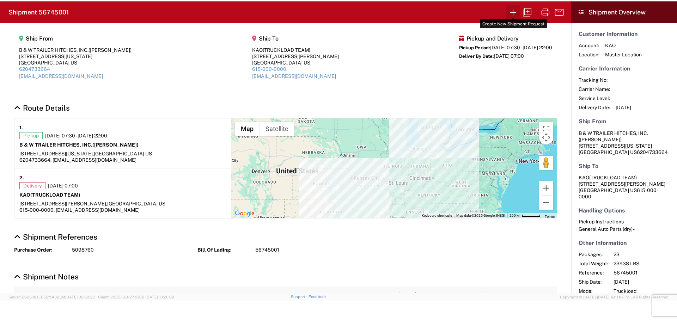
click at [512, 12] on icon "button" at bounding box center [512, 12] width 11 height 11
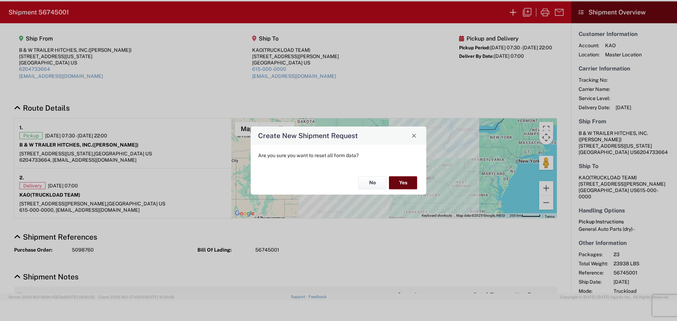
click at [397, 184] on button "Yes" at bounding box center [403, 183] width 28 height 13
select select "FULL"
select select "US"
select select "LBS"
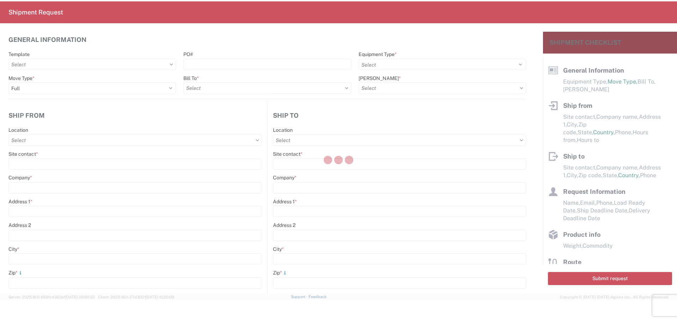
select select "FULL"
select select "US"
select select "LBS"
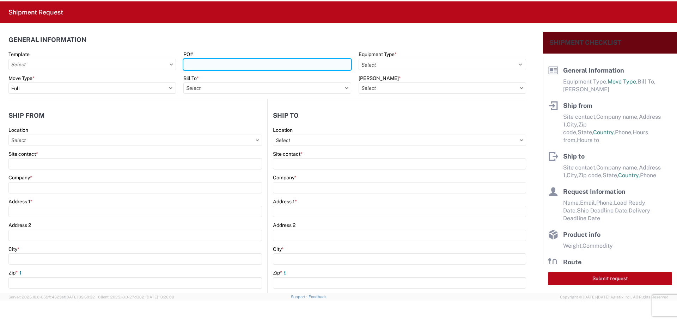
click at [232, 61] on input "PO#" at bounding box center [266, 64] width 167 height 11
type input "4176530"
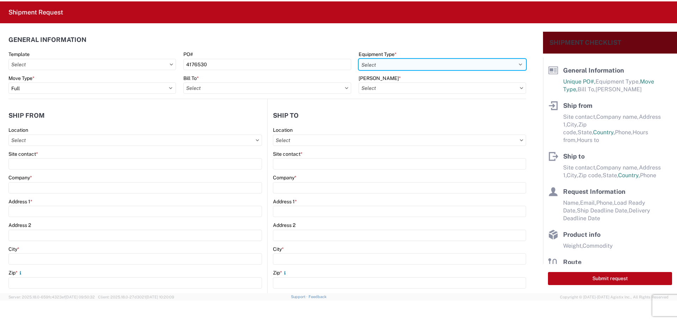
click at [394, 64] on select "Select 53’ Dry Van Flatbed Dropdeck (van) Lowboy (flatbed) Rail" at bounding box center [441, 64] width 167 height 11
select select "STDV"
click at [358, 59] on select "Select 53’ Dry Van Flatbed Dropdeck (van) Lowboy (flatbed) Rail" at bounding box center [441, 64] width 167 height 11
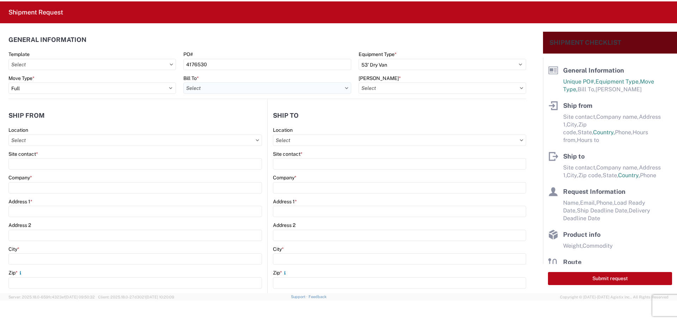
click at [306, 92] on input "Bill To *" at bounding box center [266, 87] width 167 height 11
type input "8522"
click at [254, 116] on div "8522 - Austell - KAO Operations [GEOGRAPHIC_DATA]" at bounding box center [246, 119] width 127 height 11
type input "8522 - Austell - KAO Operations [GEOGRAPHIC_DATA]"
click at [409, 88] on input "[PERSON_NAME] *" at bounding box center [441, 87] width 167 height 11
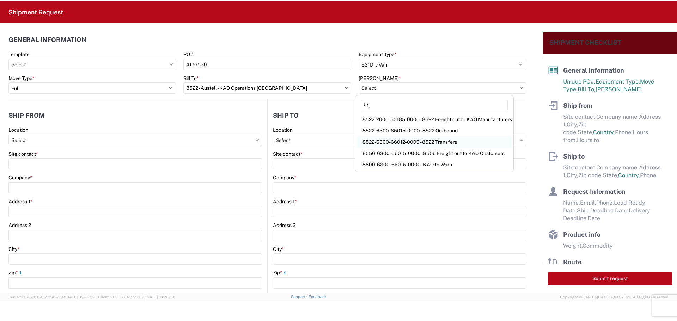
click at [420, 142] on div "8522-6300-66012-0000 - 8522 Transfers" at bounding box center [434, 141] width 155 height 11
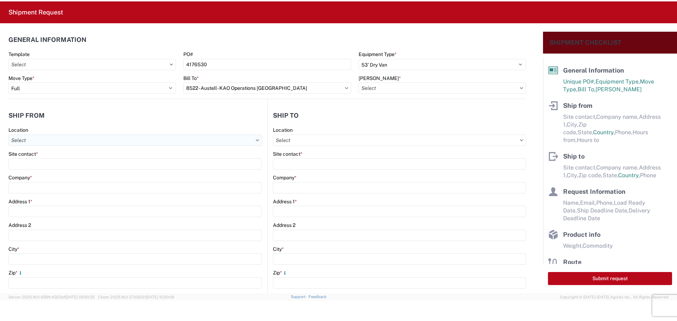
type input "8522-6300-66012-0000 - 8522 Transfers, 8522-6300-66012-0000 - 8522 Transfers"
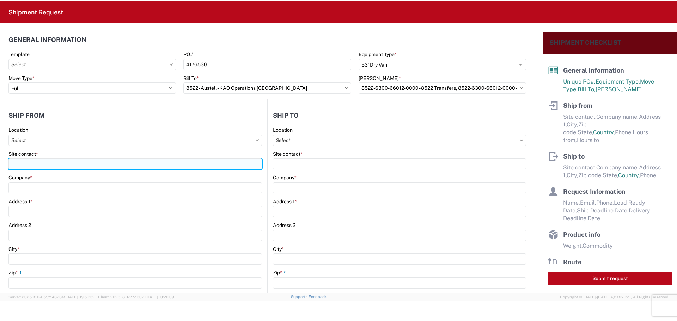
click at [43, 165] on input "Site contact *" at bounding box center [134, 163] width 253 height 11
type input "BILL OR [PERSON_NAME]"
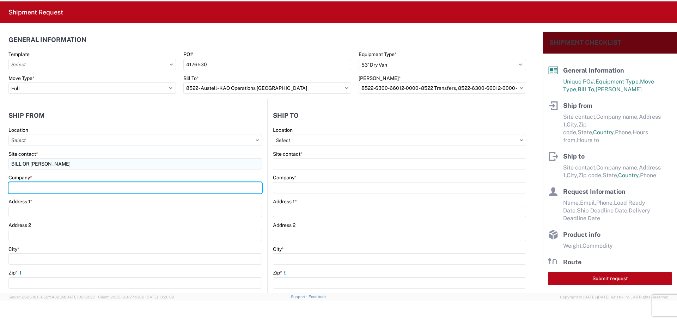
type input "B & W TRAILER HITCHES, INC."
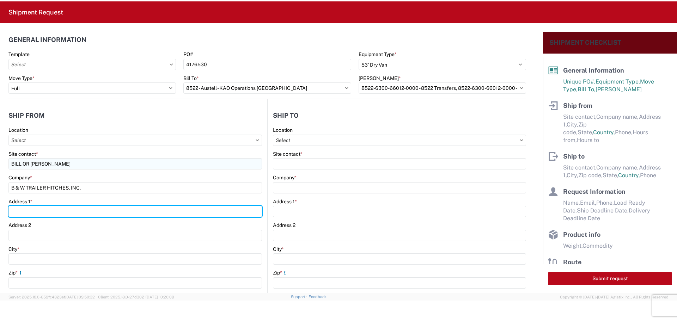
type input "[STREET_ADDRESS][US_STATE]"
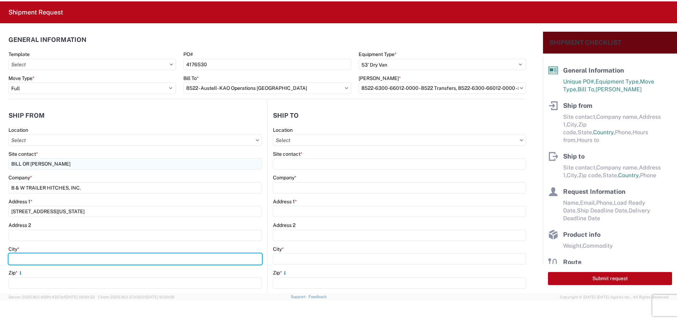
type input "HUMBOLDT"
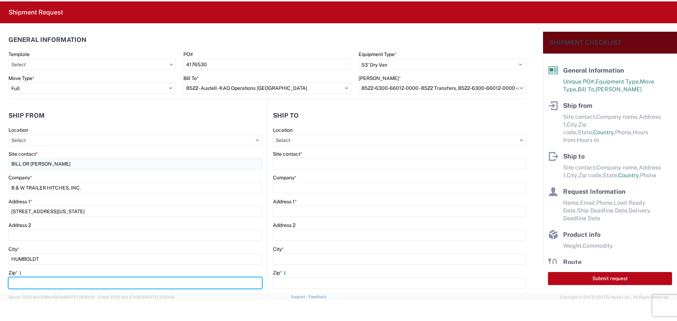
type input "66748"
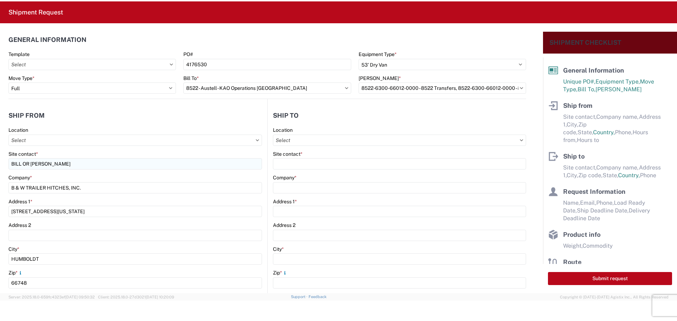
select select "KS"
type input "[EMAIL_ADDRESS][DOMAIN_NAME]"
type input "6204733664"
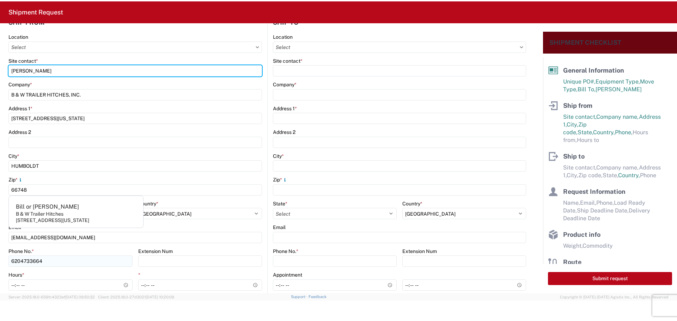
scroll to position [106, 0]
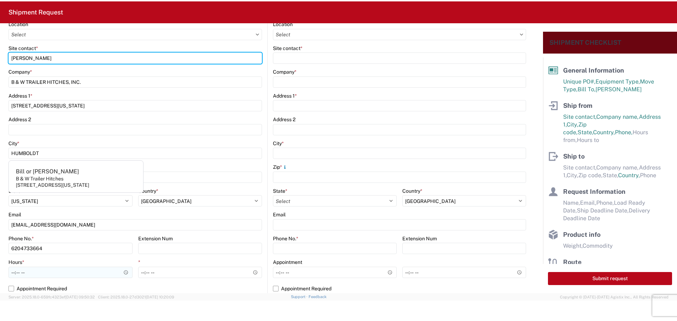
type input "[PERSON_NAME]"
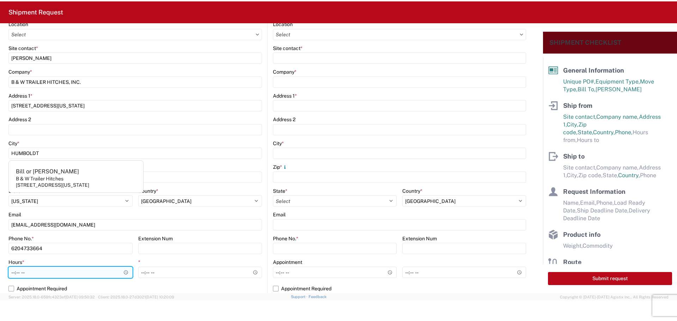
click at [125, 272] on input "Hours *" at bounding box center [70, 272] width 124 height 11
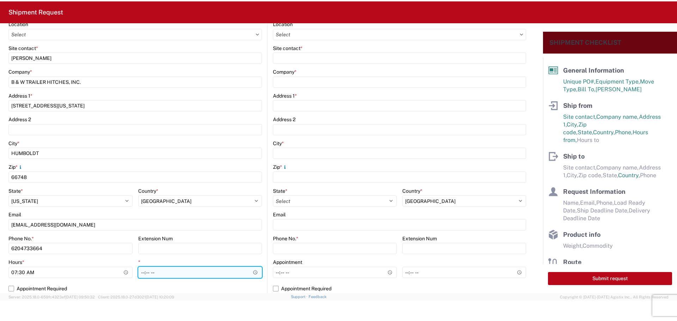
type input "07:30"
click at [233, 272] on input "*" at bounding box center [200, 272] width 124 height 11
click at [251, 271] on input "*" at bounding box center [200, 272] width 124 height 11
type input "22:00"
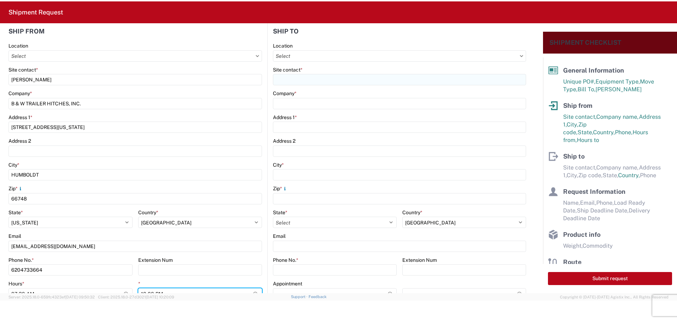
scroll to position [0, 0]
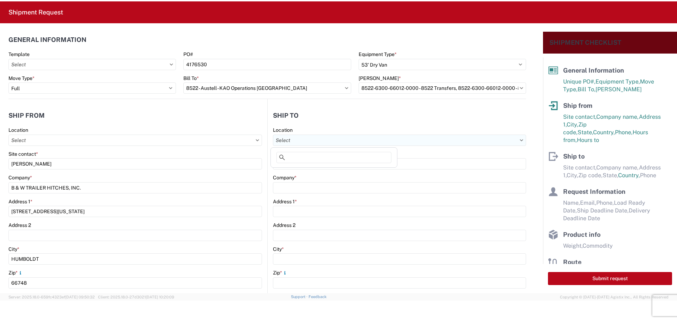
click at [341, 142] on input "Location" at bounding box center [399, 140] width 253 height 11
type input "8522"
click at [313, 174] on div "8522 - Austell - KAO Operations [GEOGRAPHIC_DATA]" at bounding box center [335, 171] width 127 height 11
type input "8522 - Austell - KAO Operations [GEOGRAPHIC_DATA]"
type input "KAO"
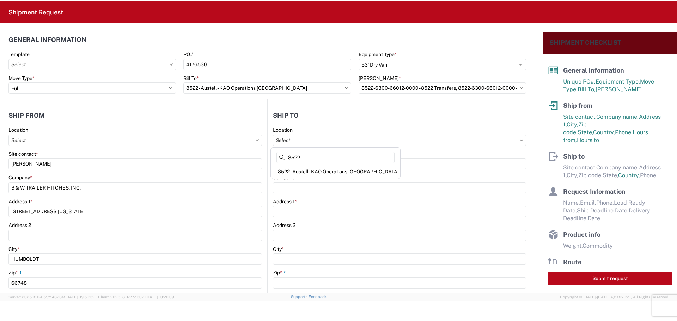
type input "[STREET_ADDRESS][PERSON_NAME]"
type input "Austell"
type input "30168"
select select "US"
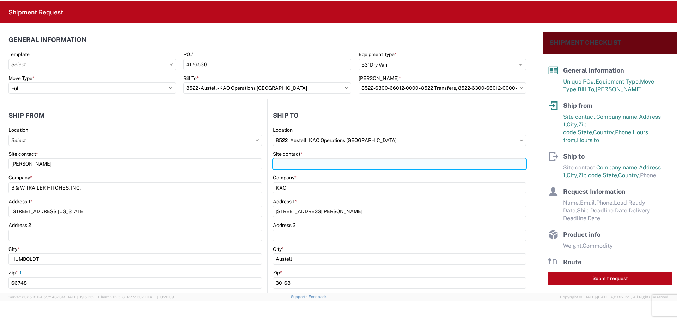
click at [307, 162] on input "Site contact *" at bounding box center [399, 163] width 253 height 11
type input "T"
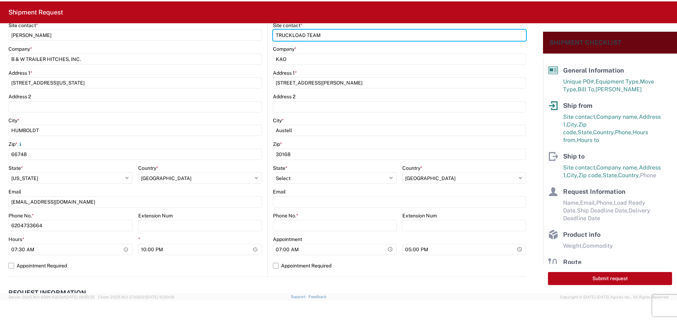
scroll to position [141, 0]
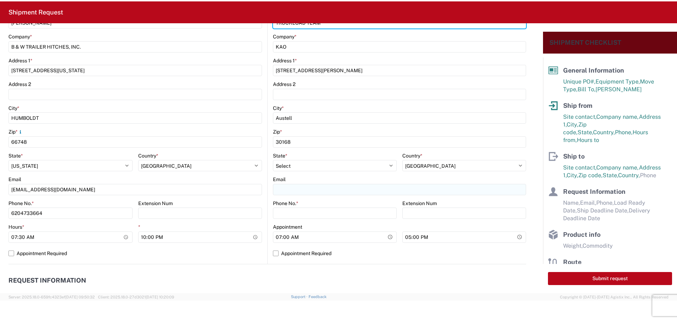
type input "TRUCKLOAD TEAM"
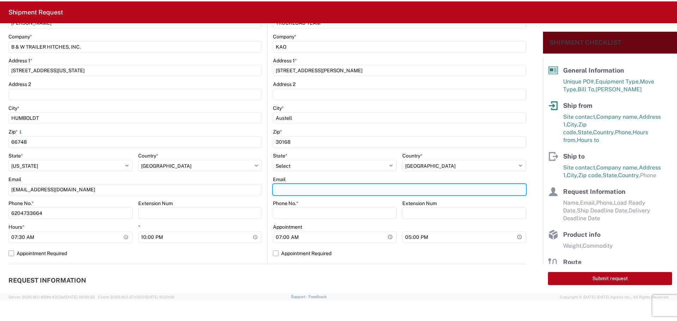
click at [293, 185] on input "Email" at bounding box center [399, 189] width 253 height 11
type input "[EMAIL_ADDRESS][DOMAIN_NAME]"
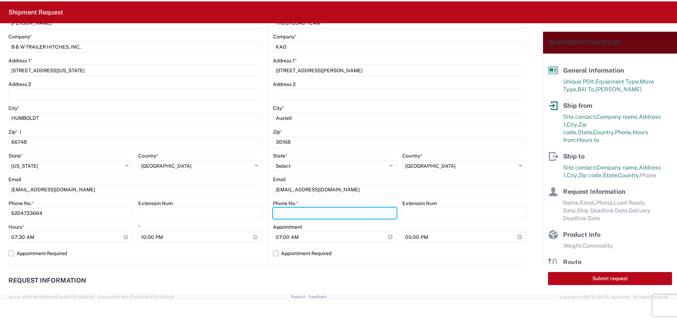
click at [302, 214] on input "Phone No. *" at bounding box center [335, 213] width 124 height 11
click at [288, 213] on input "Phone No. *" at bounding box center [335, 213] width 124 height 11
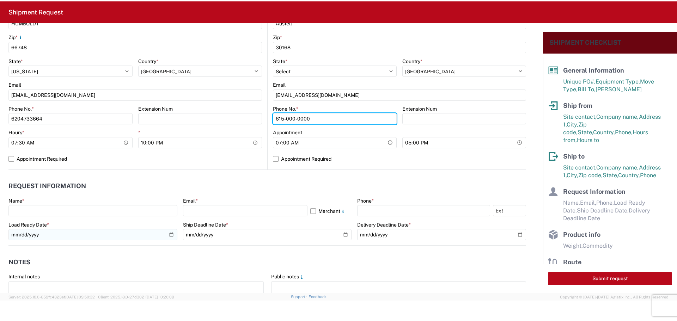
scroll to position [247, 0]
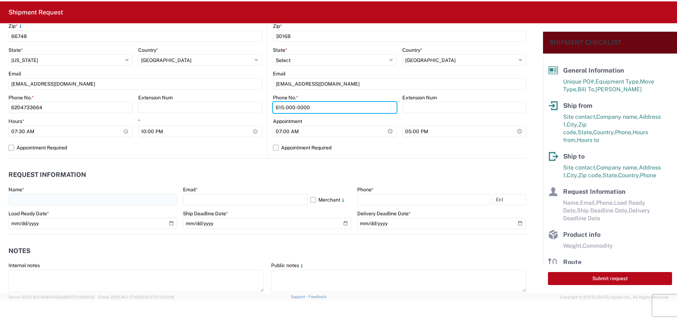
type input "615-000-0000"
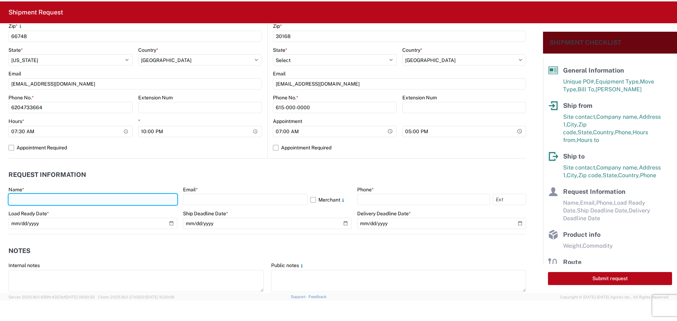
click at [40, 195] on input "text" at bounding box center [92, 199] width 169 height 11
type input "[PERSON_NAME]"
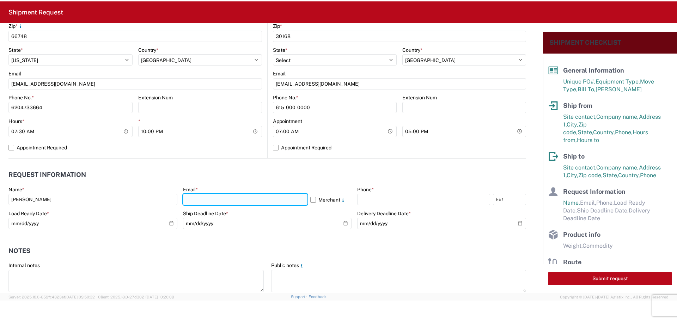
click at [225, 197] on input "text" at bounding box center [245, 199] width 124 height 11
type input "[EMAIL_ADDRESS][DOMAIN_NAME]"
click at [310, 200] on label "Merchant" at bounding box center [331, 199] width 42 height 11
click at [0, 0] on input "Merchant" at bounding box center [0, 0] width 0 height 0
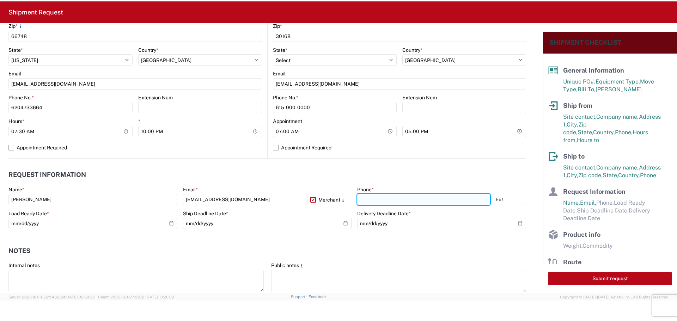
click at [377, 202] on input "text" at bounding box center [423, 199] width 133 height 11
type input "[PHONE_NUMBER]"
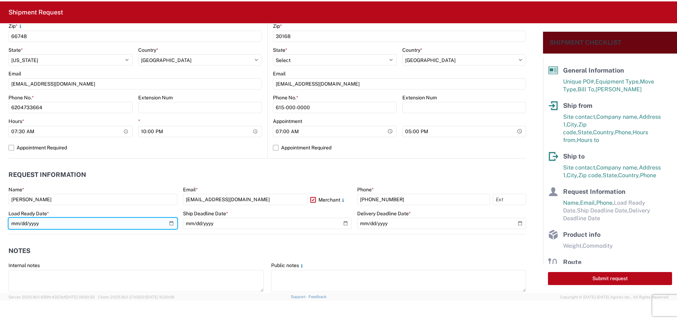
click at [167, 223] on input "date" at bounding box center [92, 223] width 169 height 11
type input "[DATE]"
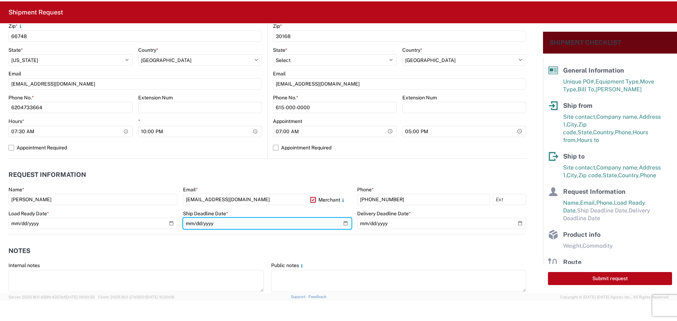
click at [343, 222] on input "date" at bounding box center [267, 223] width 169 height 11
type input "[DATE]"
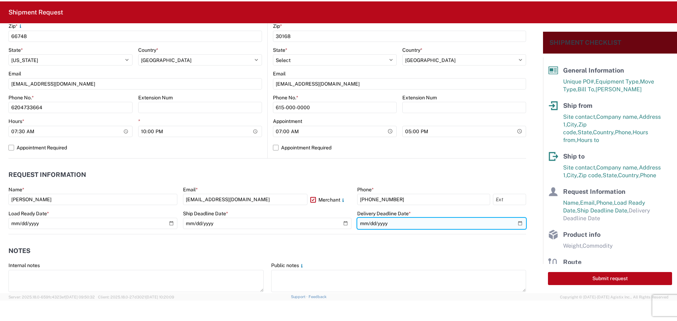
click at [513, 224] on input "date" at bounding box center [441, 223] width 169 height 11
type input "[DATE]"
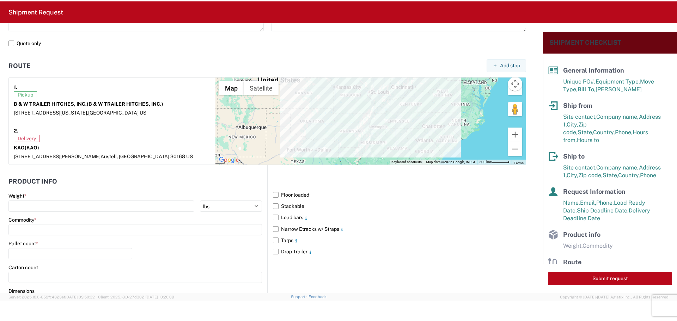
scroll to position [529, 0]
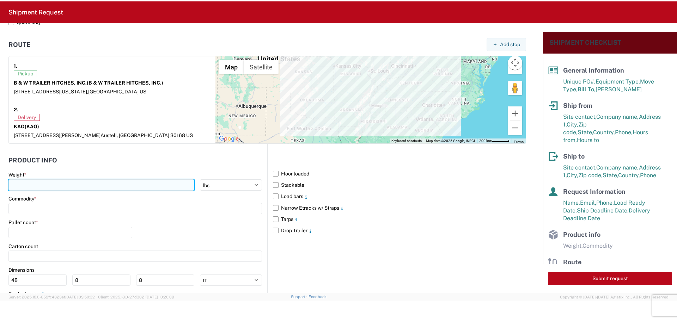
click at [47, 186] on input "number" at bounding box center [101, 184] width 186 height 11
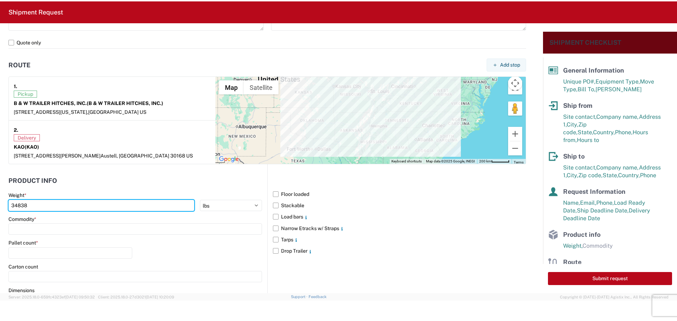
scroll to position [493, 0]
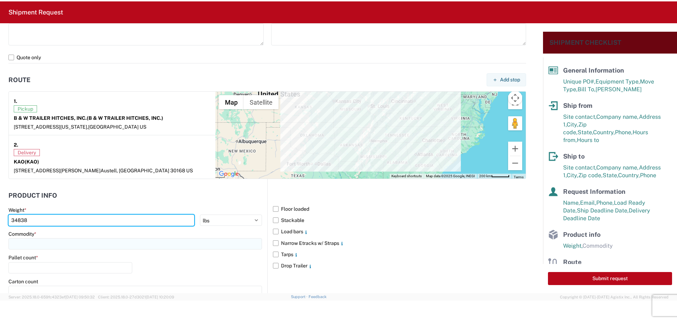
type input "34838"
click at [37, 243] on input at bounding box center [134, 243] width 253 height 11
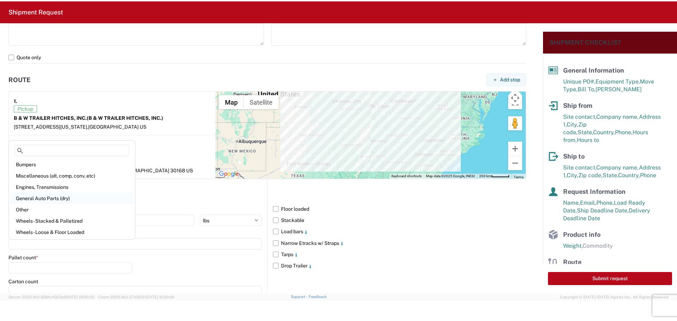
click at [42, 196] on div "General Auto Parts (dry)" at bounding box center [71, 198] width 123 height 11
type input "General Auto Parts (dry)"
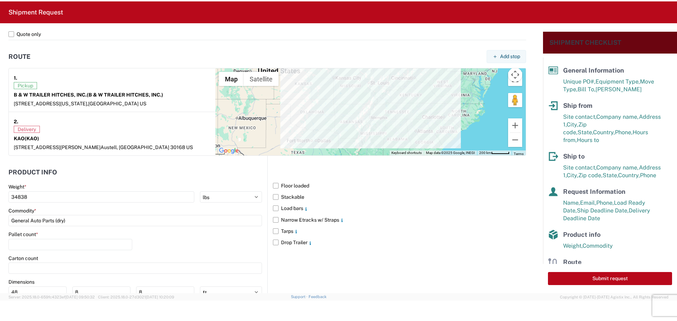
scroll to position [529, 0]
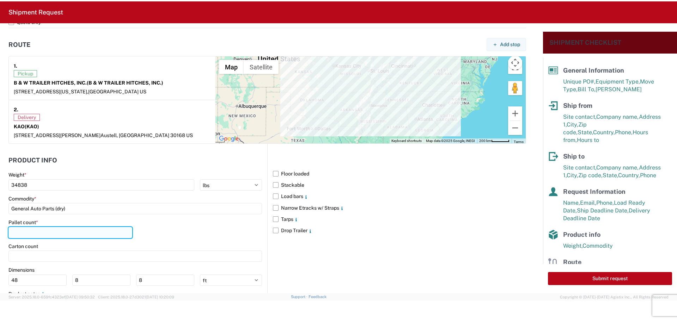
click at [48, 234] on input "number" at bounding box center [70, 232] width 124 height 11
type input "24"
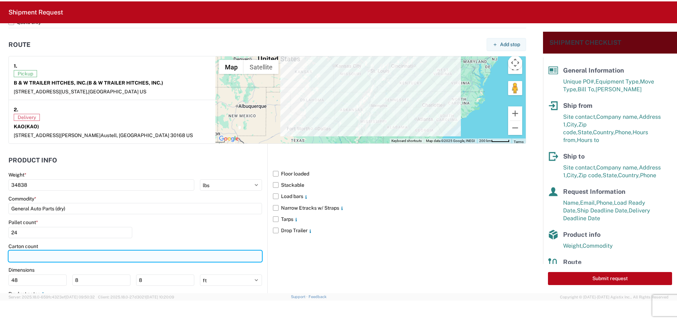
click at [26, 256] on input "number" at bounding box center [134, 256] width 253 height 11
type input "695"
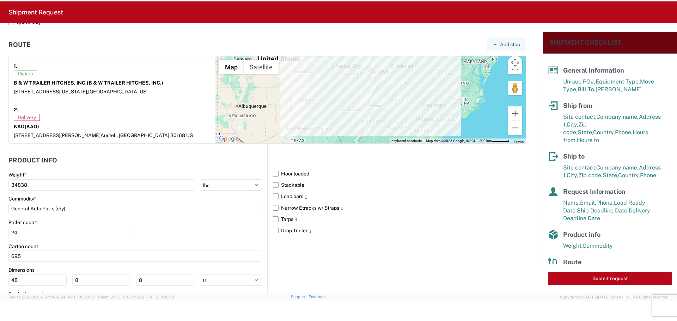
click at [92, 286] on main "Weight * 34838 kgs lbs Commodity * General Auto Parts (dry) Pallet count * 24 C…" at bounding box center [137, 249] width 259 height 155
click at [94, 283] on input "8" at bounding box center [101, 280] width 58 height 11
type input "40"
click at [149, 277] on input "8" at bounding box center [165, 280] width 58 height 11
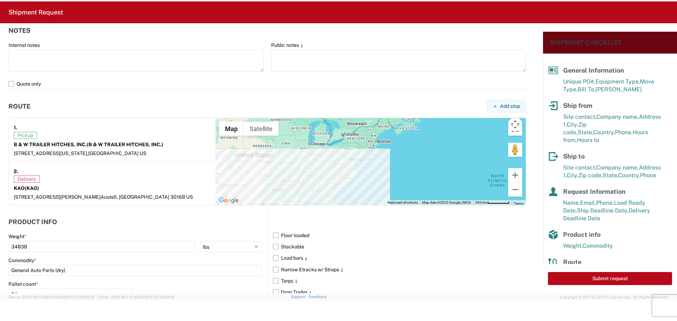
scroll to position [540, 0]
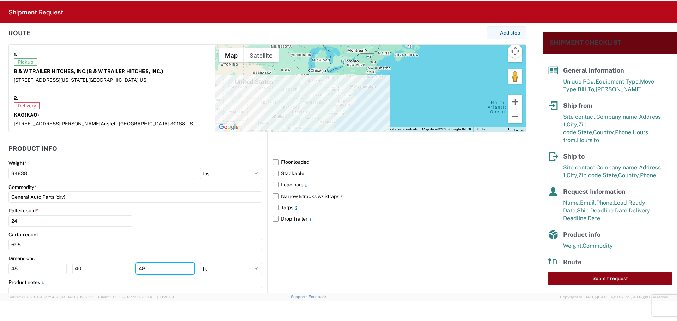
type input "48"
click at [589, 279] on button "Submit request" at bounding box center [610, 278] width 124 height 13
select select "US"
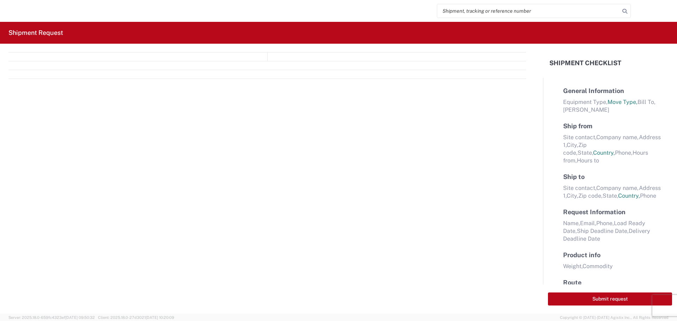
select select "FULL"
select select "LBS"
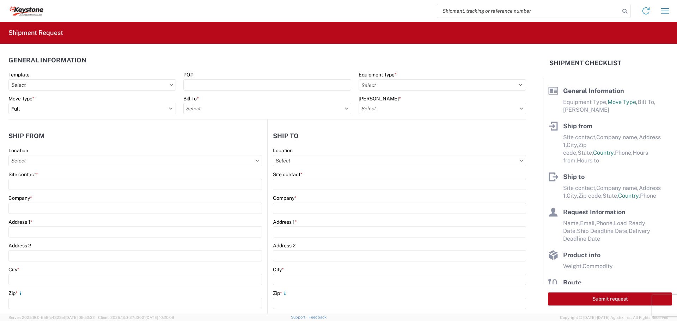
click at [482, 13] on input "search" at bounding box center [528, 10] width 183 height 13
type input "56715529"
click at [622, 10] on icon at bounding box center [625, 11] width 10 height 10
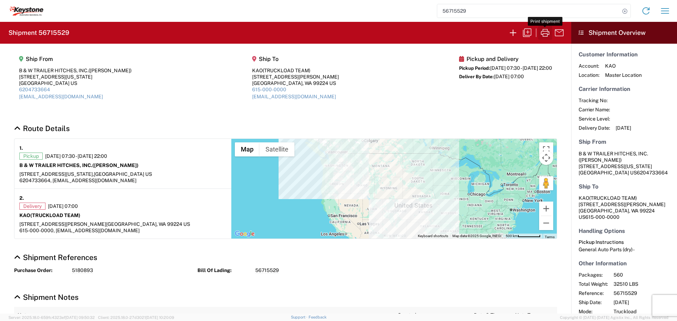
click at [547, 31] on icon "button" at bounding box center [545, 33] width 8 height 8
